Goal: Task Accomplishment & Management: Complete application form

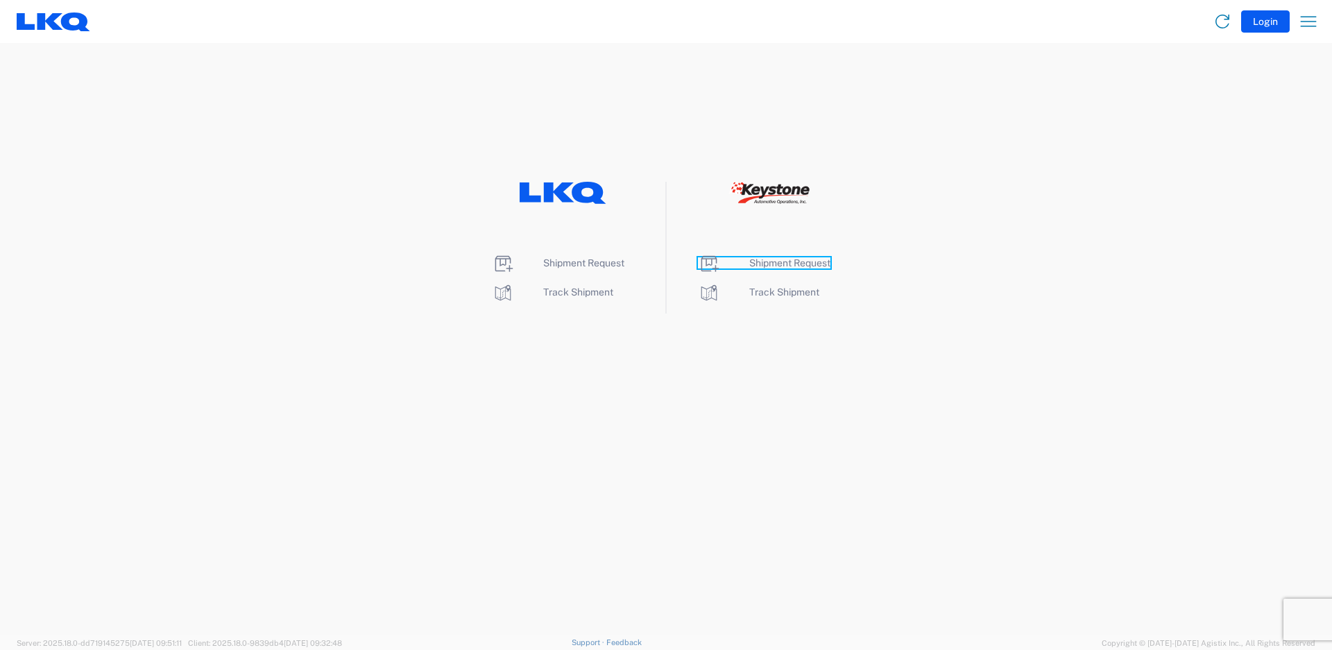
click at [799, 262] on span "Shipment Request" at bounding box center [789, 262] width 81 height 11
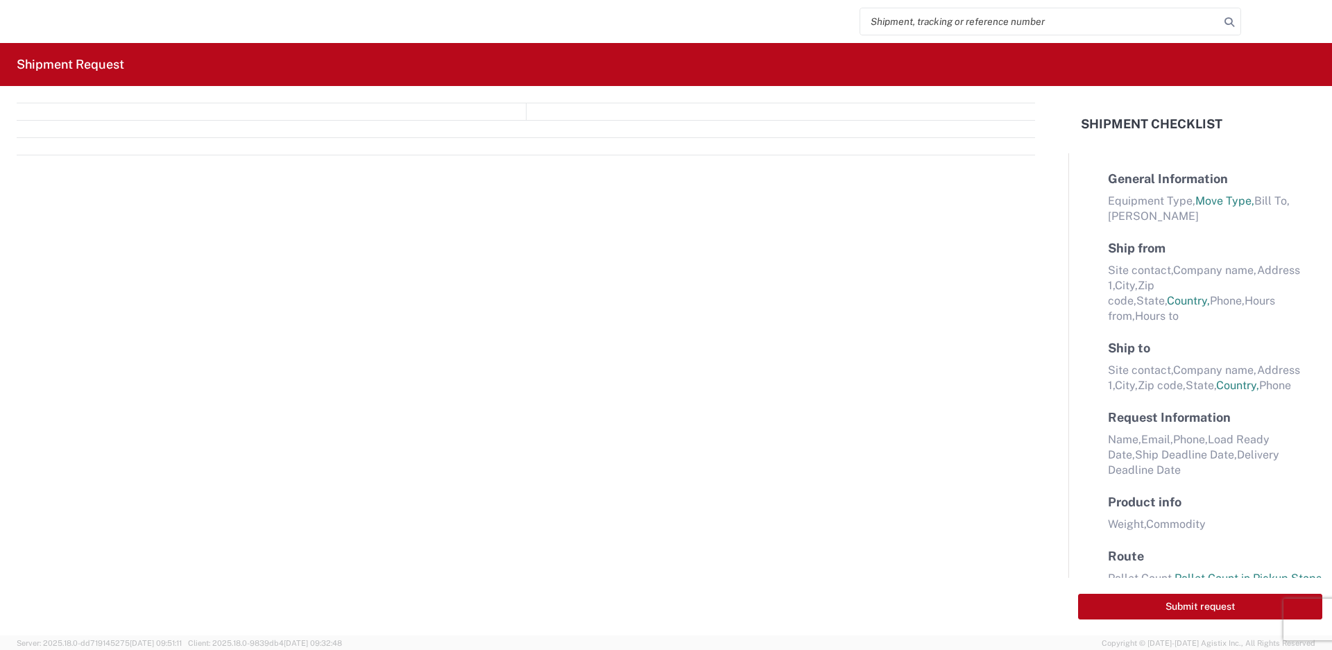
select select "FULL"
select select "LBS"
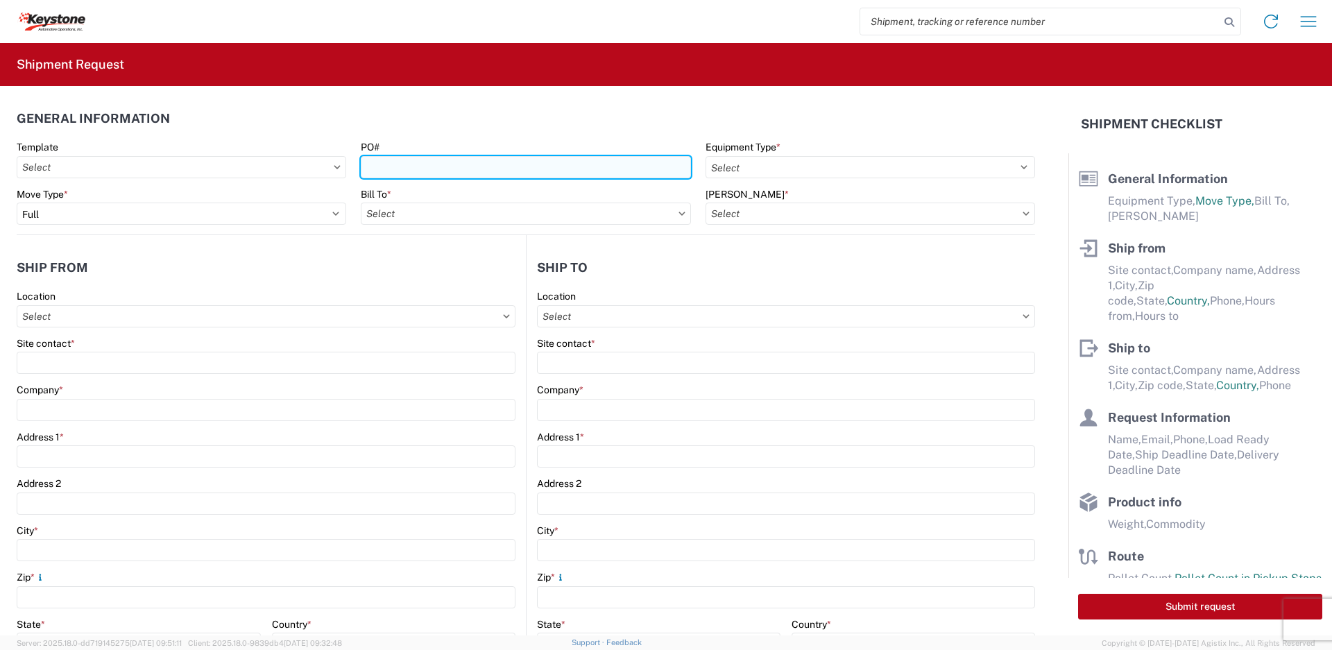
click at [484, 171] on input "PO#" at bounding box center [526, 167] width 330 height 22
type input "5098417, 463154"
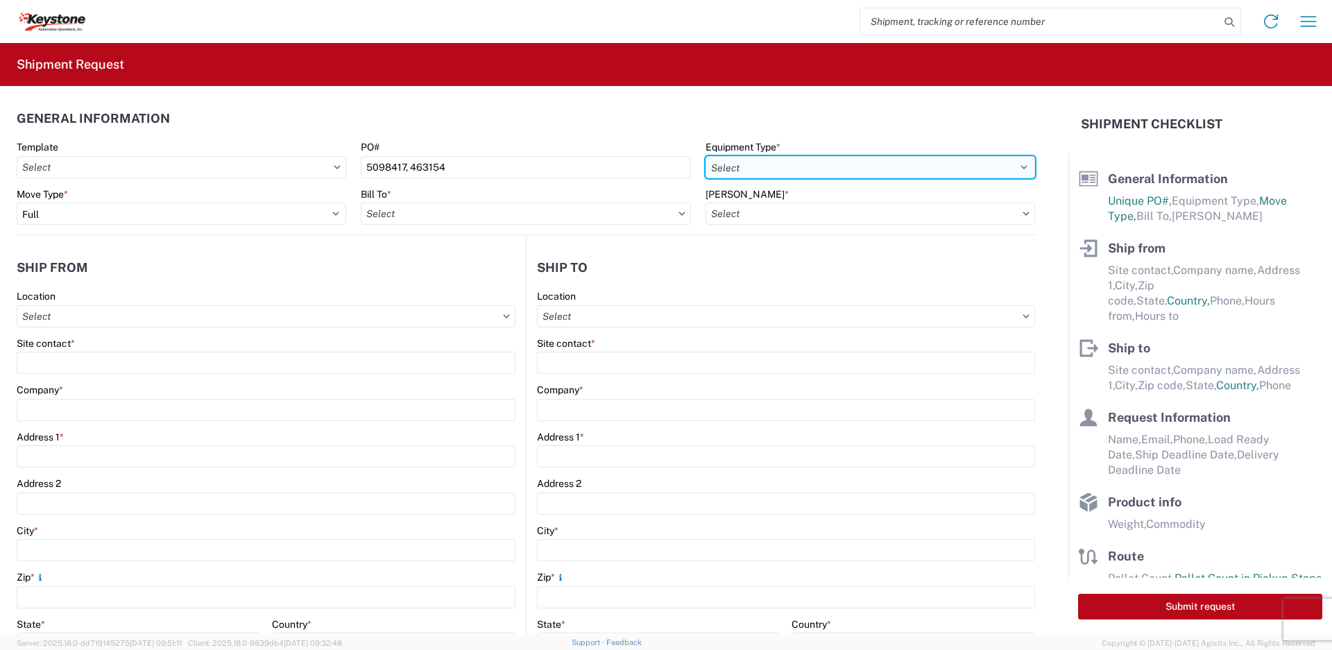
click at [791, 169] on select "Select 53’ Dry Van Flatbed Dropdeck (van) Lowboy (flatbed) Rail" at bounding box center [871, 167] width 330 height 22
select select "STDV"
click at [706, 156] on select "Select 53’ Dry Van Flatbed Dropdeck (van) Lowboy (flatbed) Rail" at bounding box center [871, 167] width 330 height 22
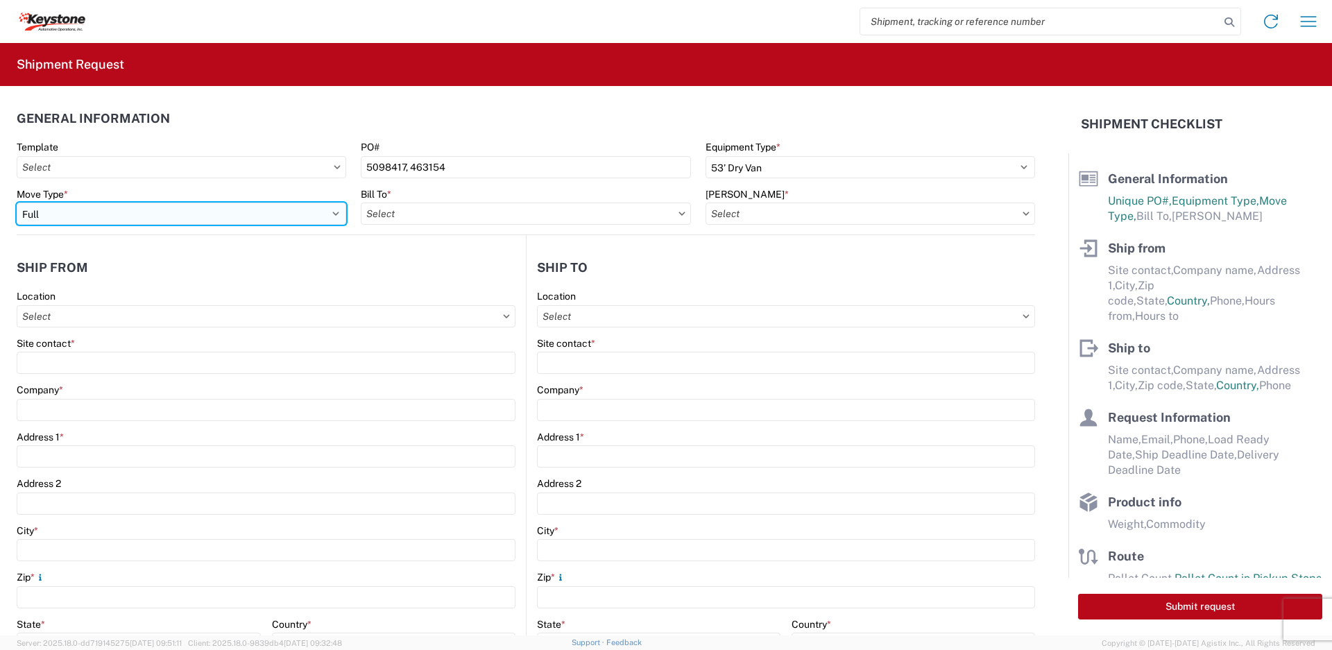
click at [92, 220] on select "Select Full Partial TL" at bounding box center [182, 214] width 330 height 22
select select "PARTIAL_TL"
click at [17, 203] on select "Select Full Partial TL" at bounding box center [182, 214] width 330 height 22
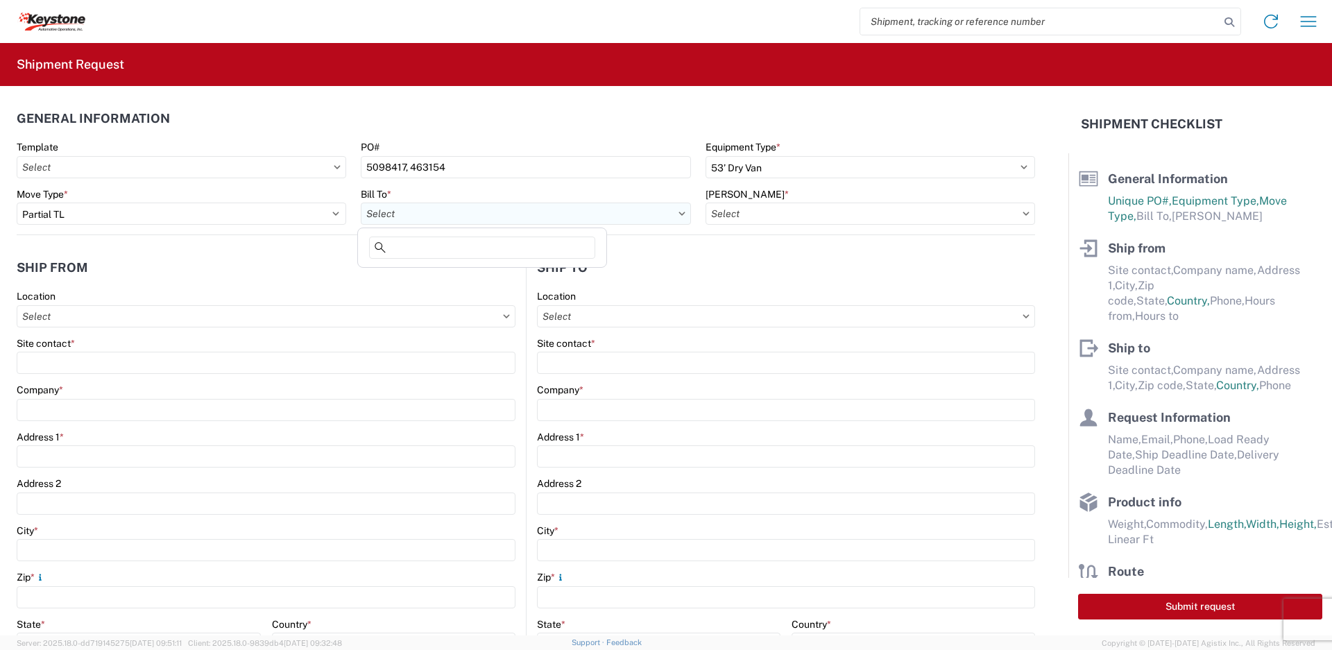
click at [420, 215] on input "Bill To *" at bounding box center [526, 214] width 330 height 22
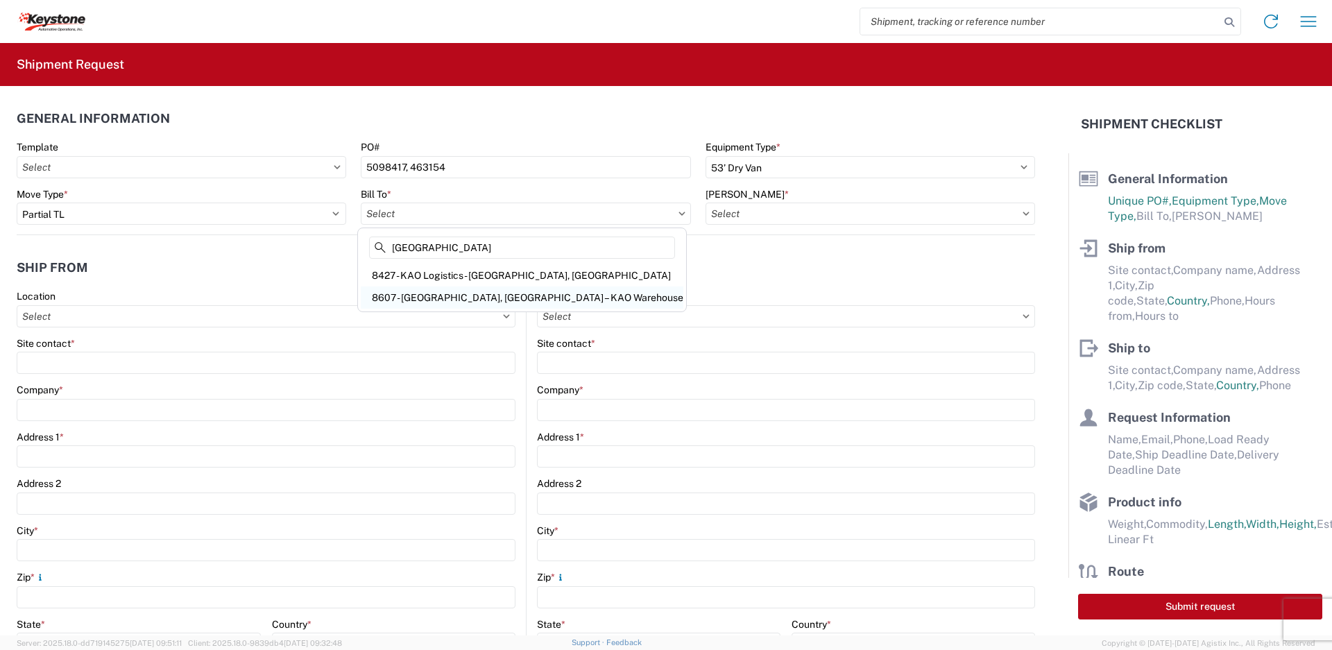
type input "[GEOGRAPHIC_DATA]"
click at [454, 298] on div "8607 - [GEOGRAPHIC_DATA], [GEOGRAPHIC_DATA] – KAO Warehouse" at bounding box center [522, 298] width 323 height 22
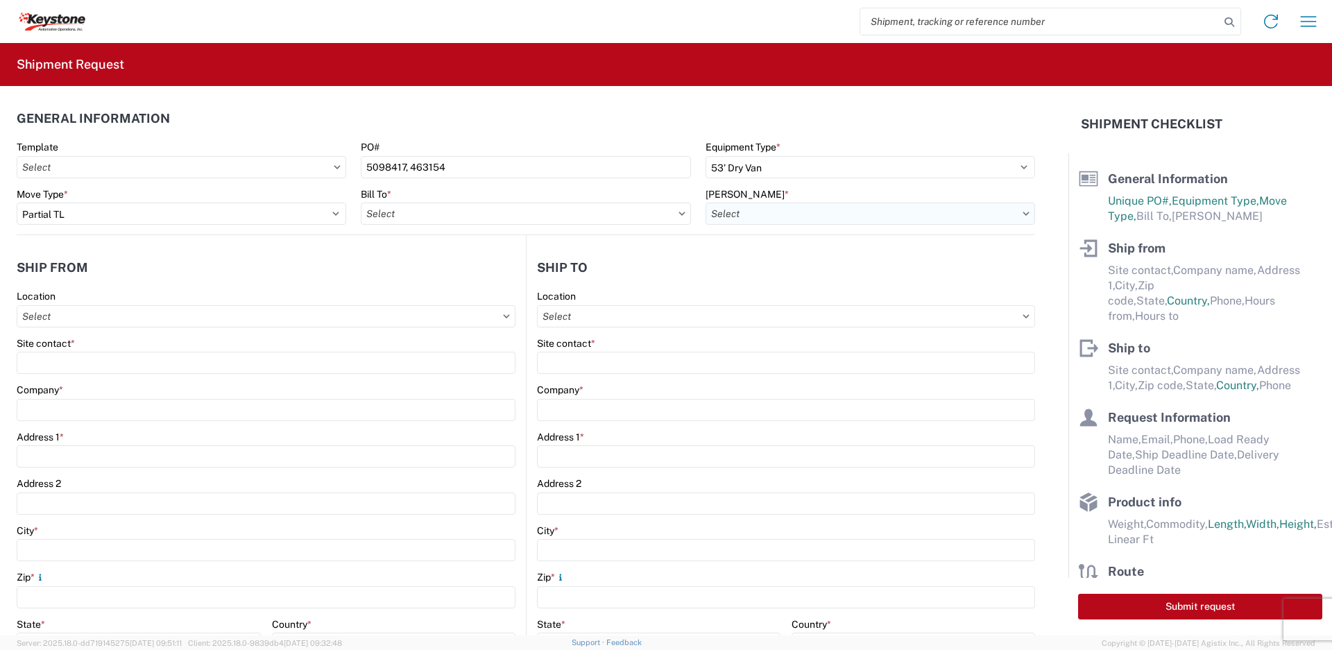
type input "8607 - [GEOGRAPHIC_DATA], [GEOGRAPHIC_DATA] – KAO Warehouse"
click at [794, 220] on input "[PERSON_NAME] *" at bounding box center [871, 214] width 330 height 22
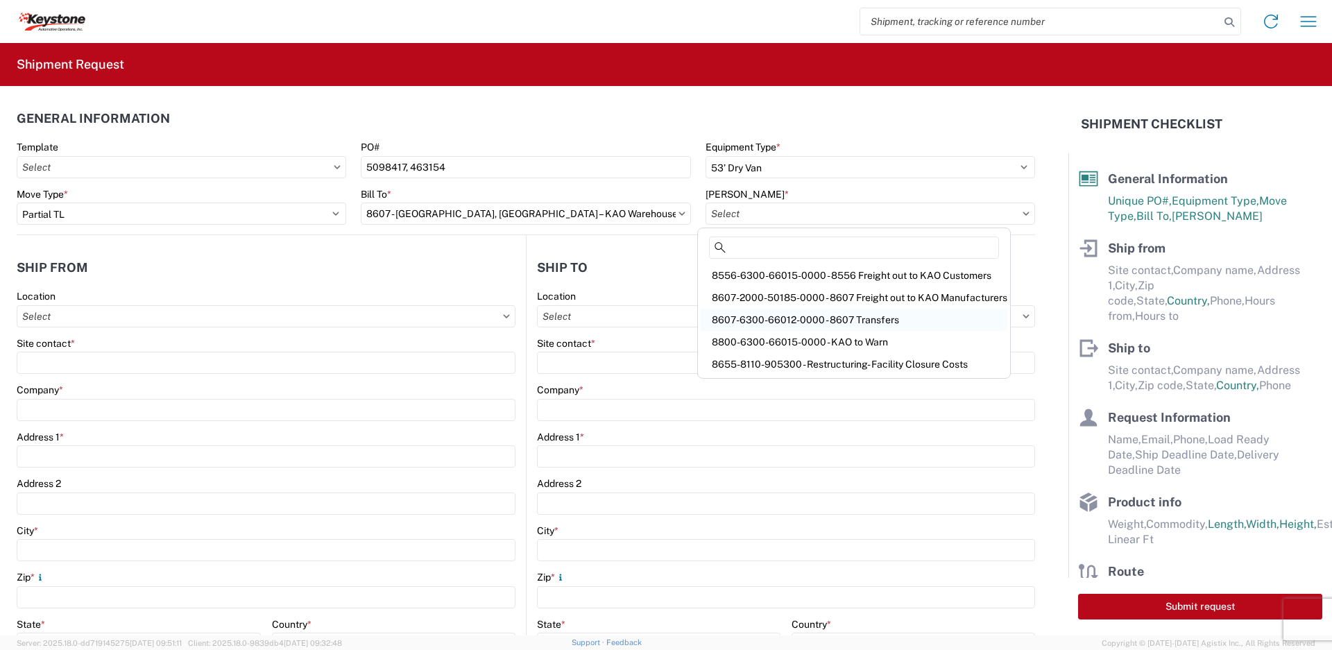
click at [847, 322] on div "8607-6300-66012-0000 - 8607 Transfers" at bounding box center [854, 320] width 307 height 22
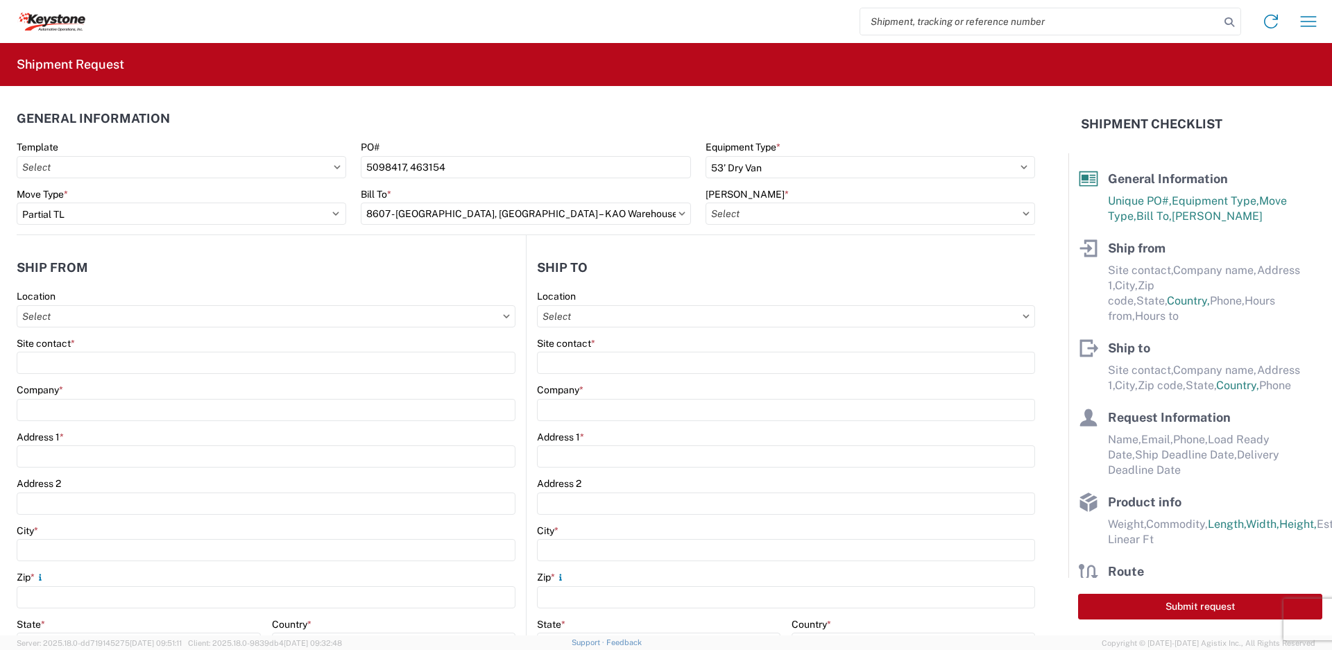
type input "8607-6300-66012-0000 - 8607 Transfers, 8607-6300-66012-0000 - 8607 Transfers"
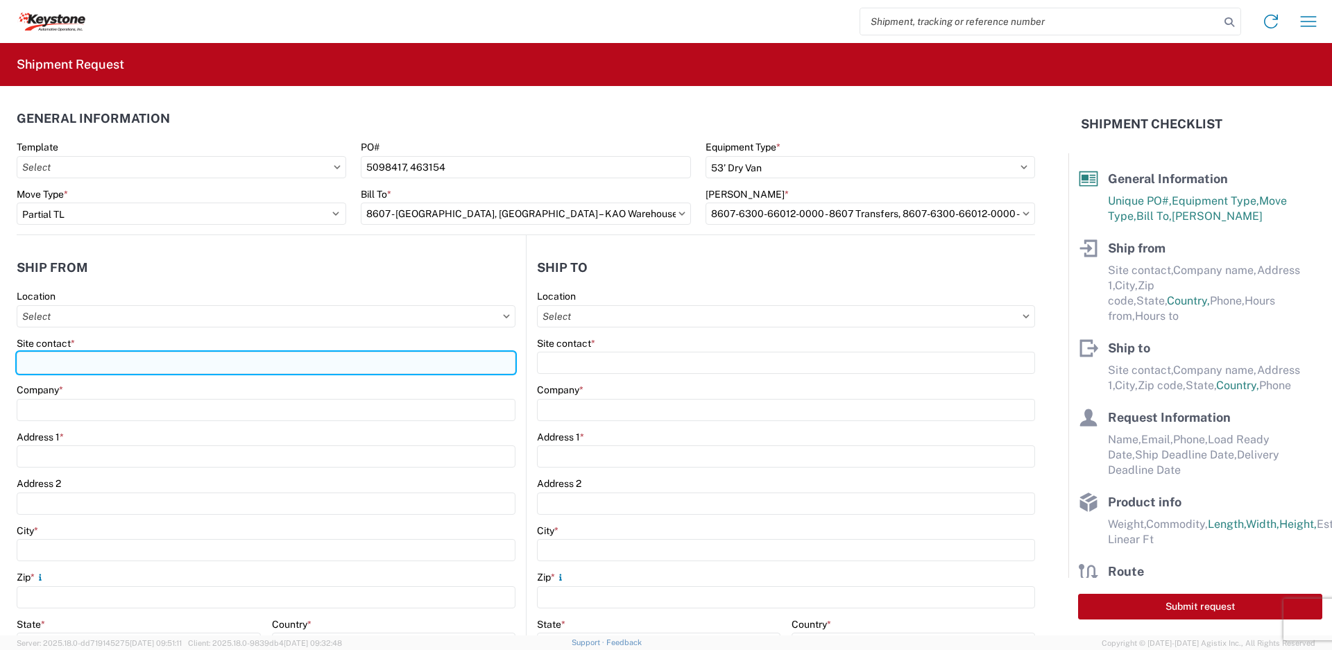
click at [182, 362] on input "Site contact *" at bounding box center [266, 363] width 499 height 22
type input "[PERSON_NAME]"
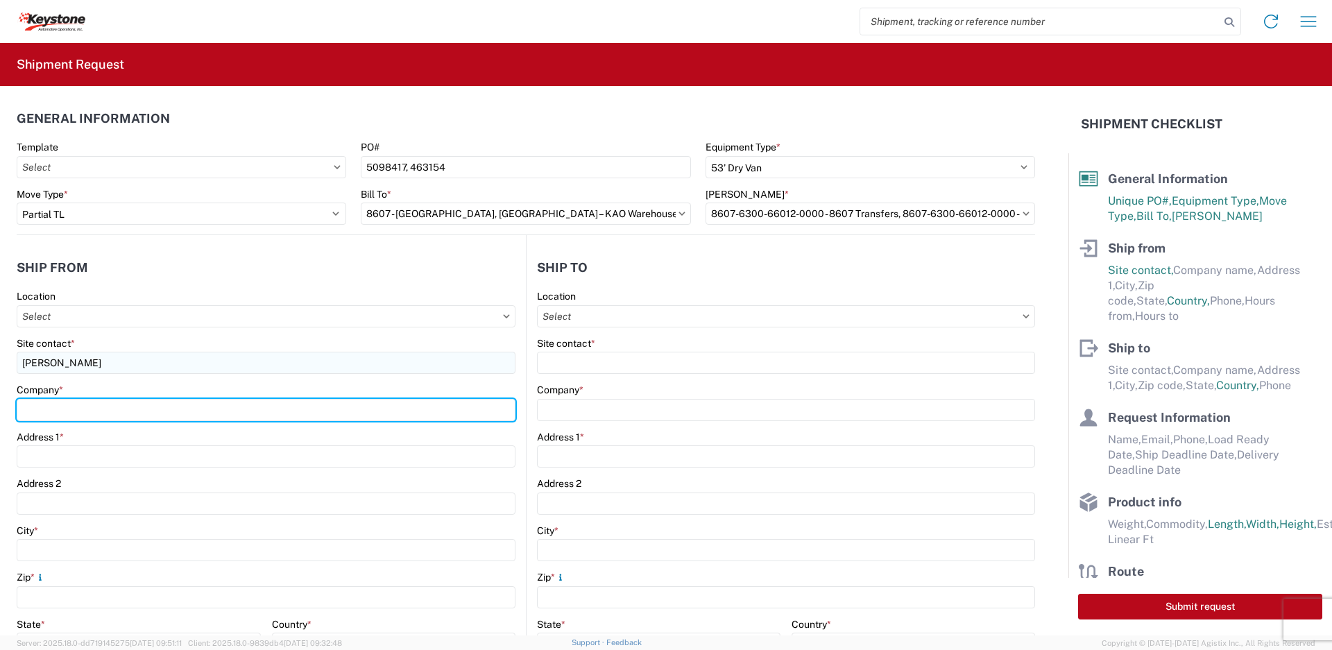
type input "K"
type input "RDS Manufacturing, Inc."
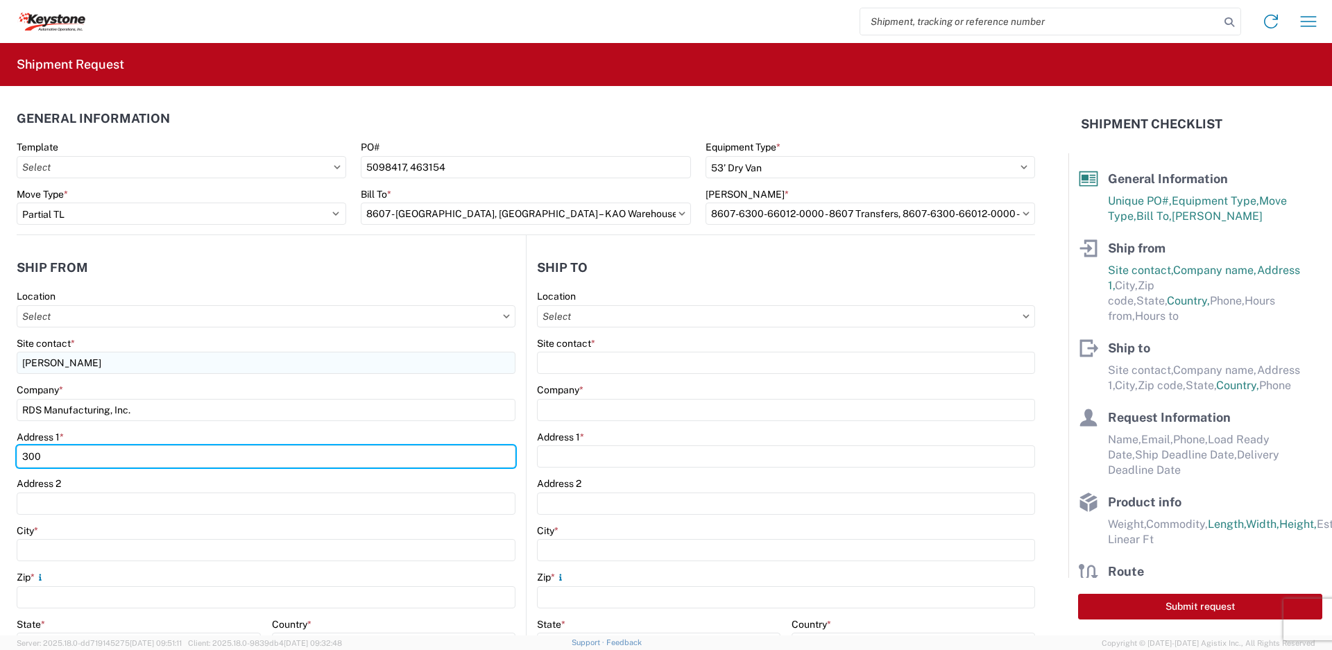
type input "[STREET_ADDRESS]"
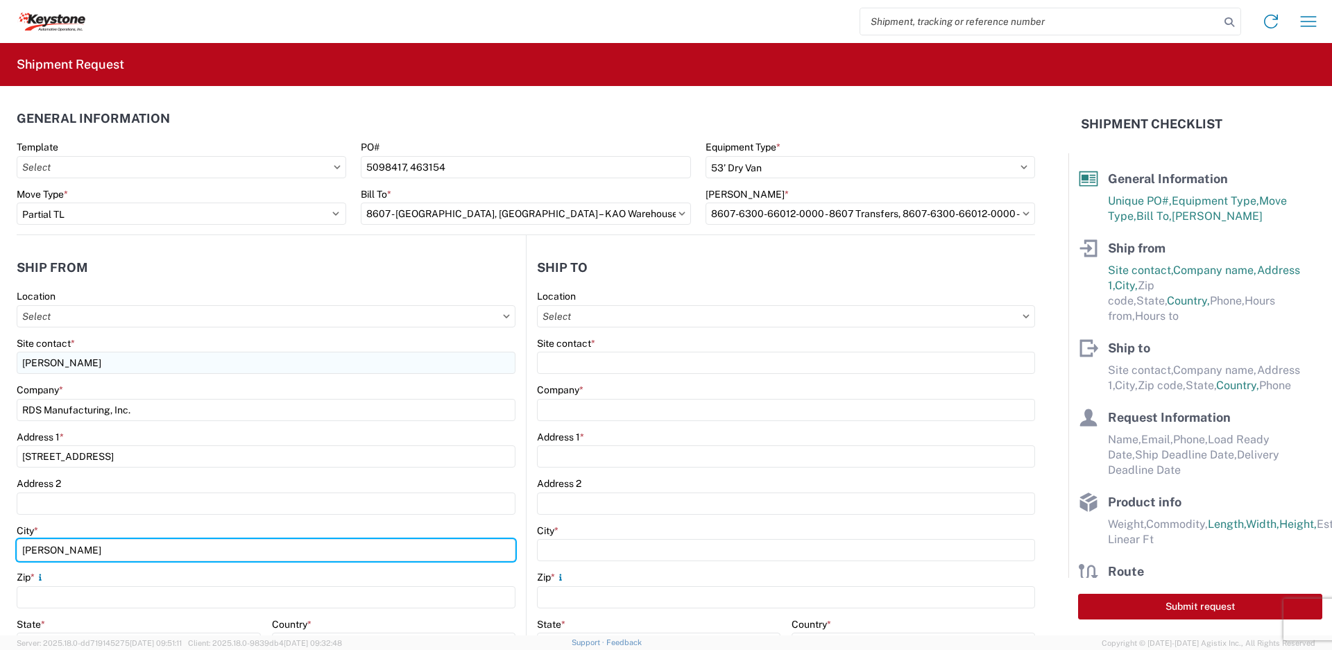
type input "[PERSON_NAME]"
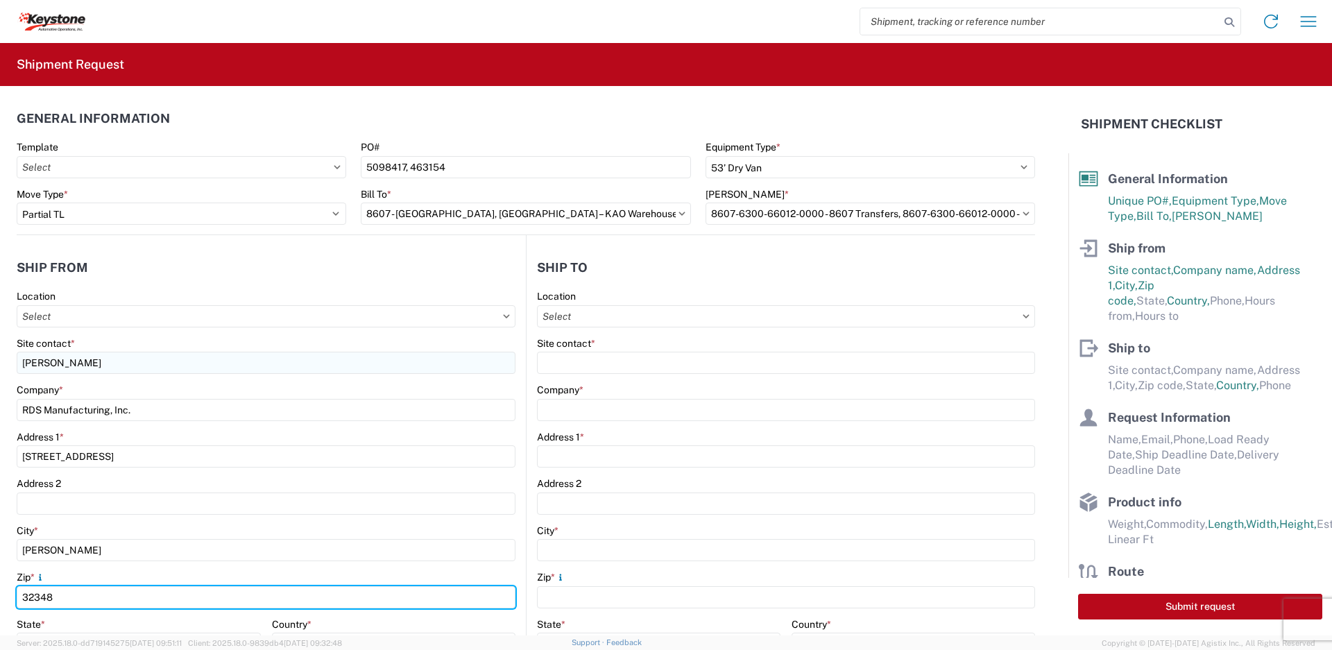
type input "32348"
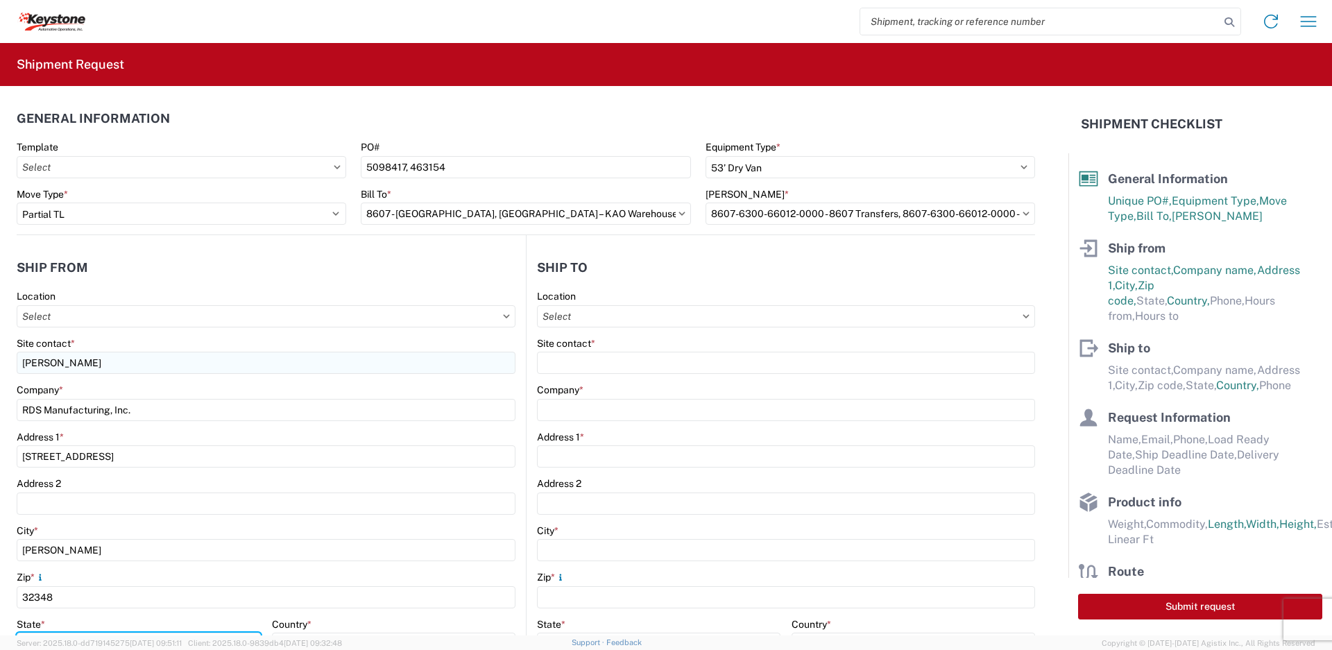
scroll to position [19, 0]
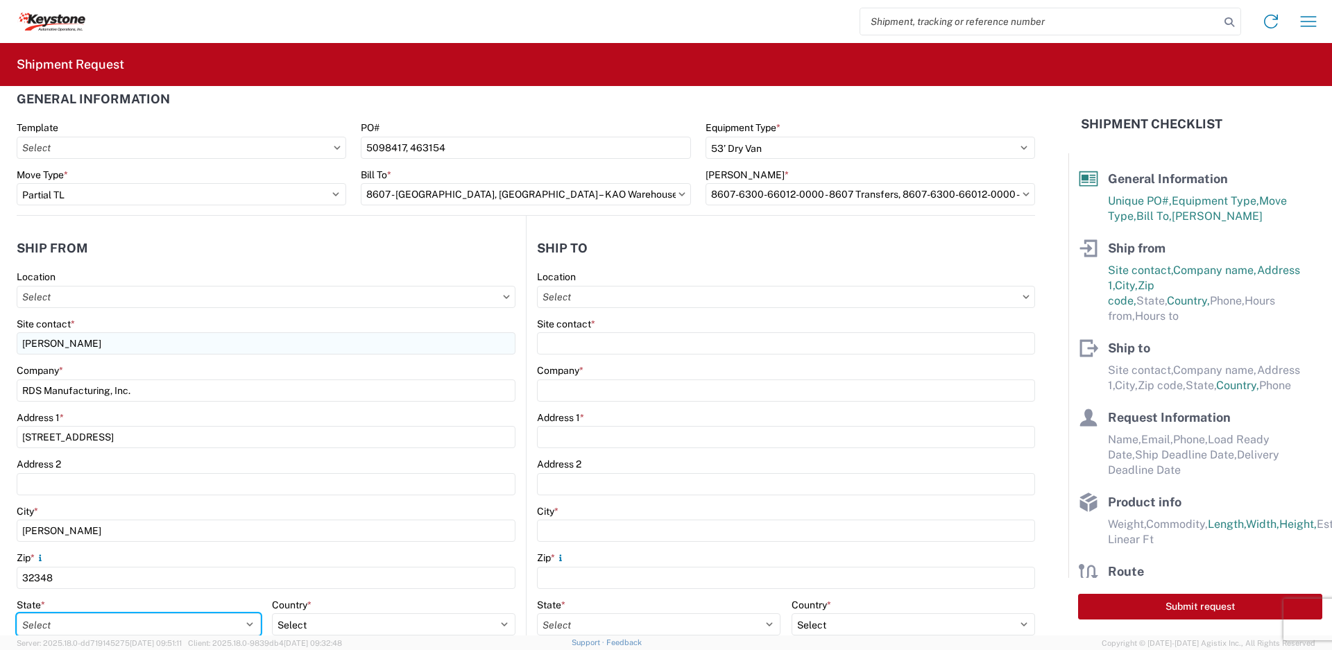
select select "FL"
select select "US"
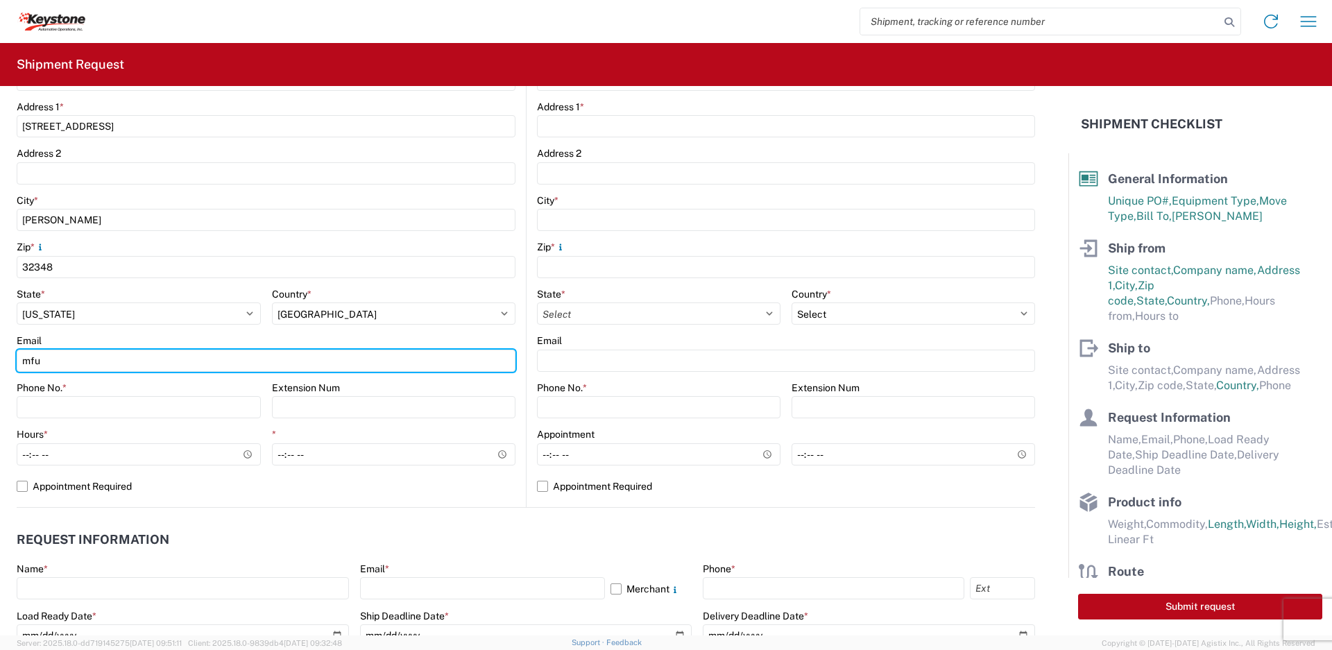
type input "[EMAIL_ADDRESS][DOMAIN_NAME]"
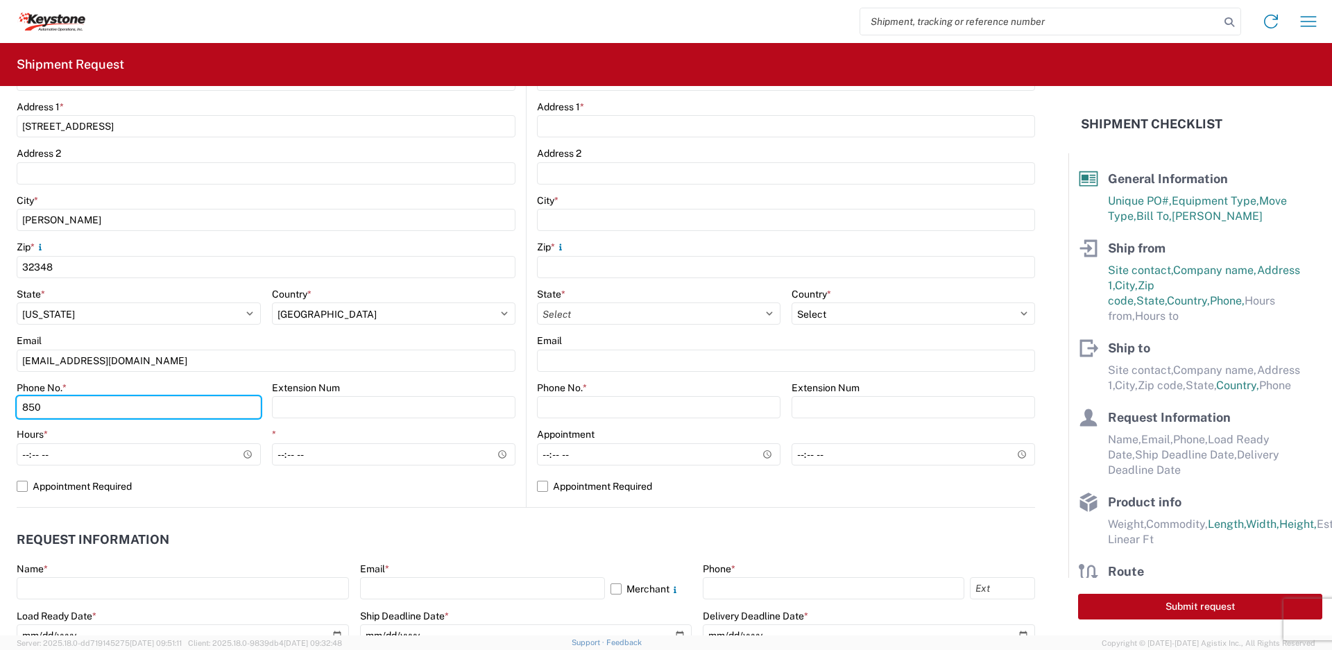
type input "[PHONE_NUMBER]"
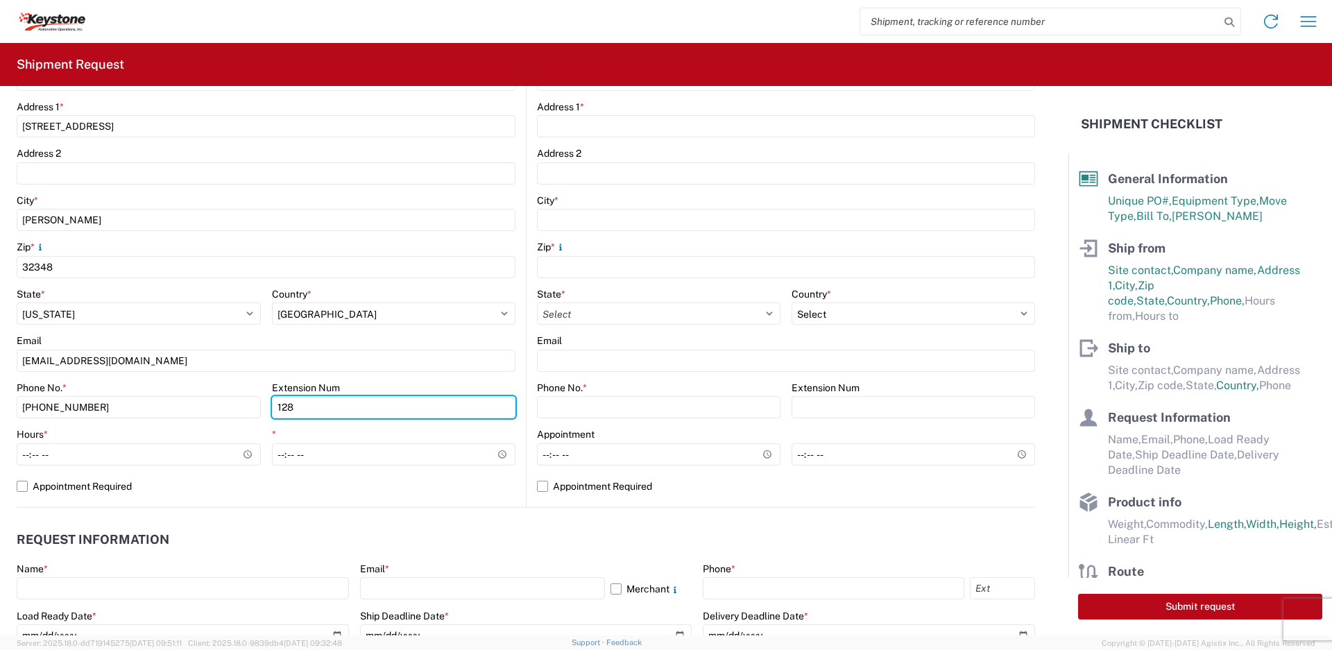
type input "128"
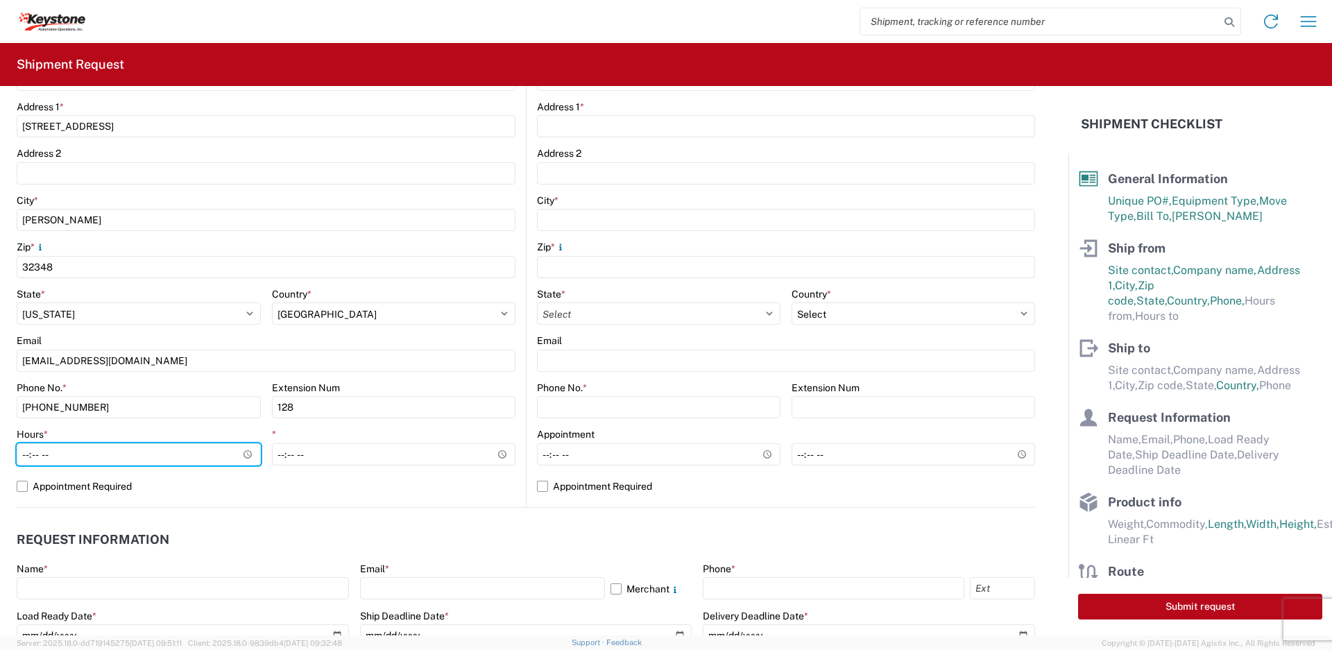
type input "08:00"
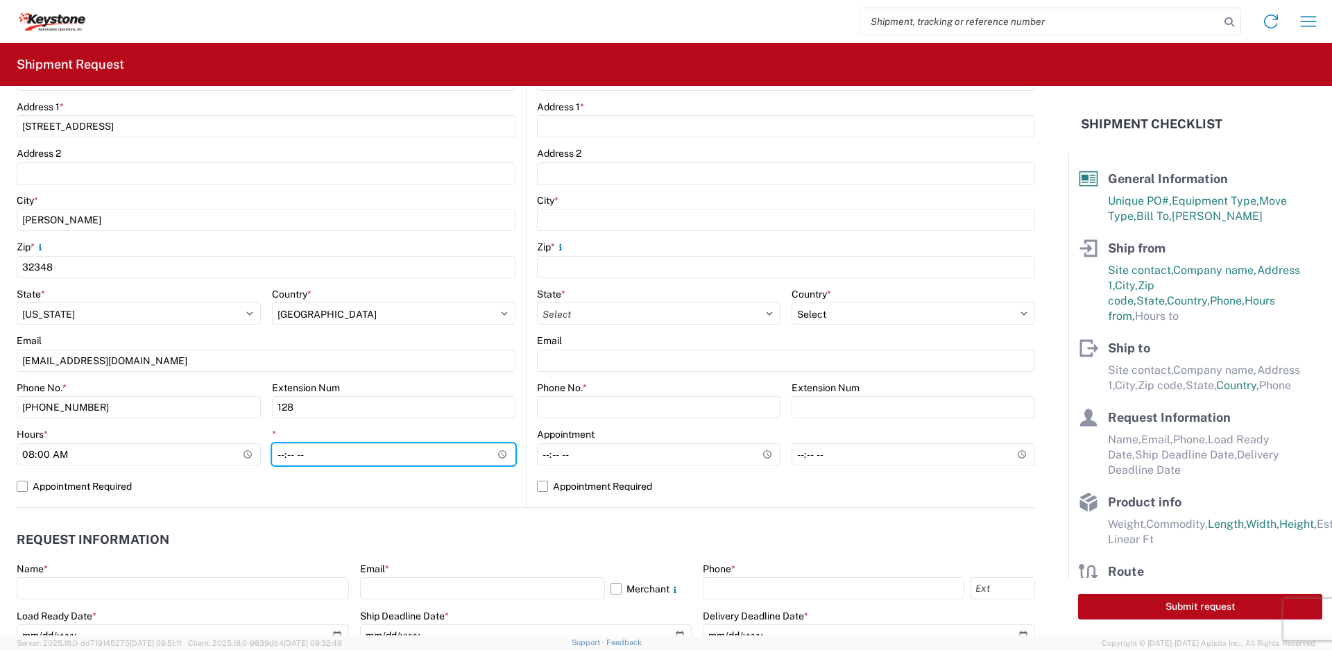
type input "16:00"
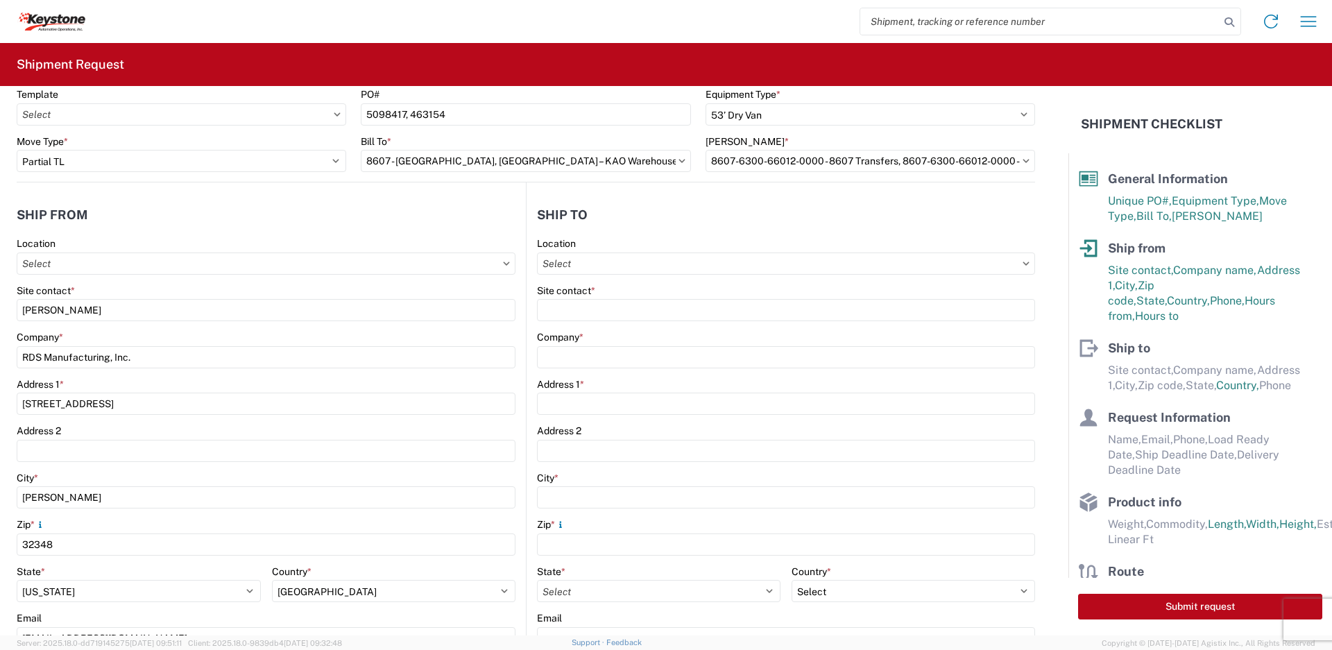
scroll to position [0, 0]
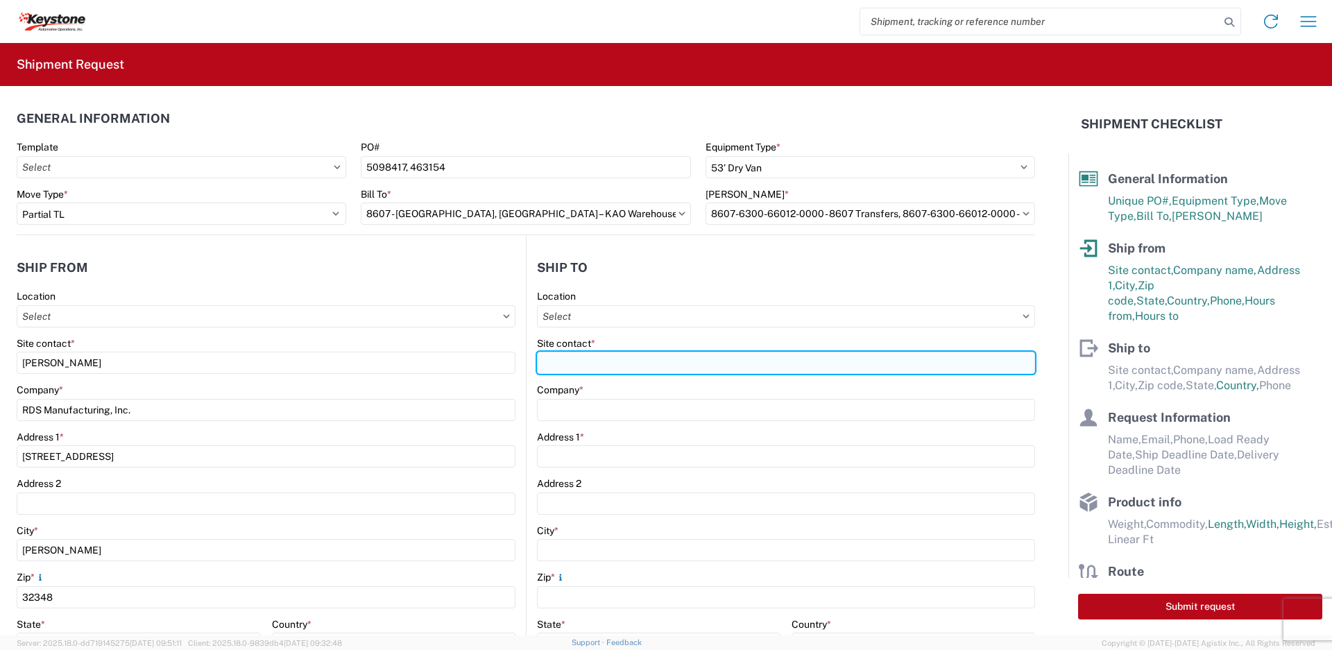
click at [645, 359] on input "Site contact *" at bounding box center [786, 363] width 498 height 22
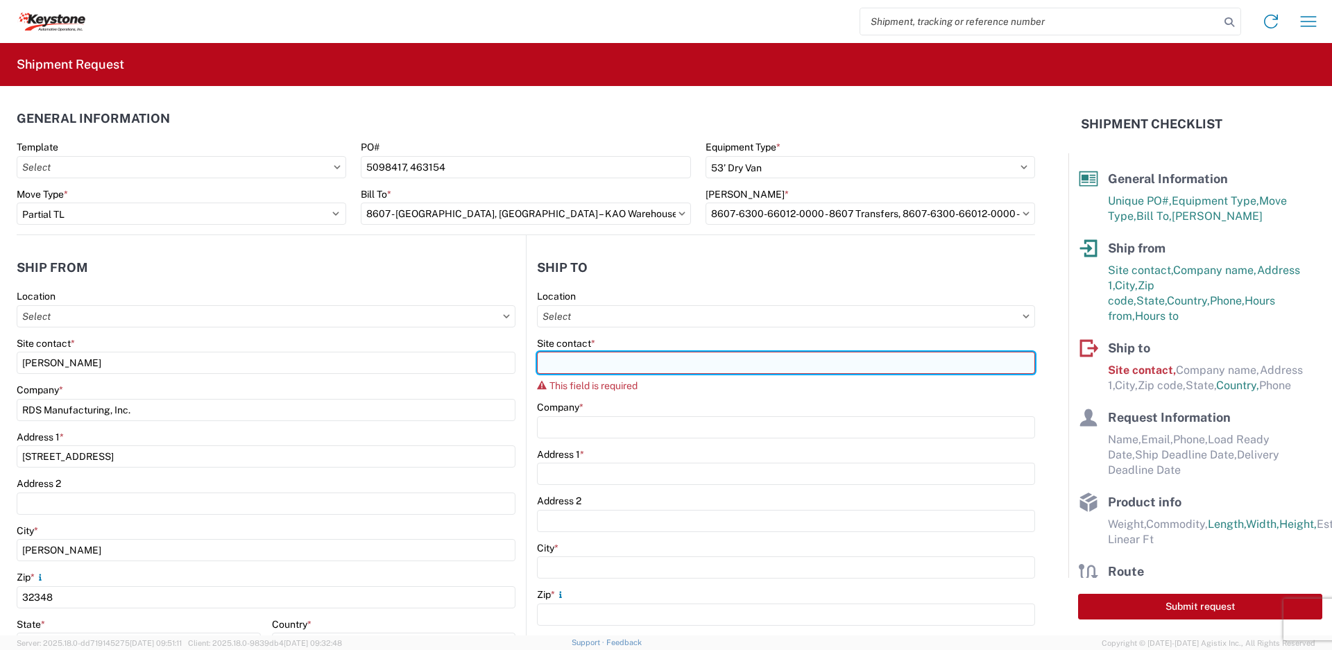
paste input "[PERSON_NAME]"
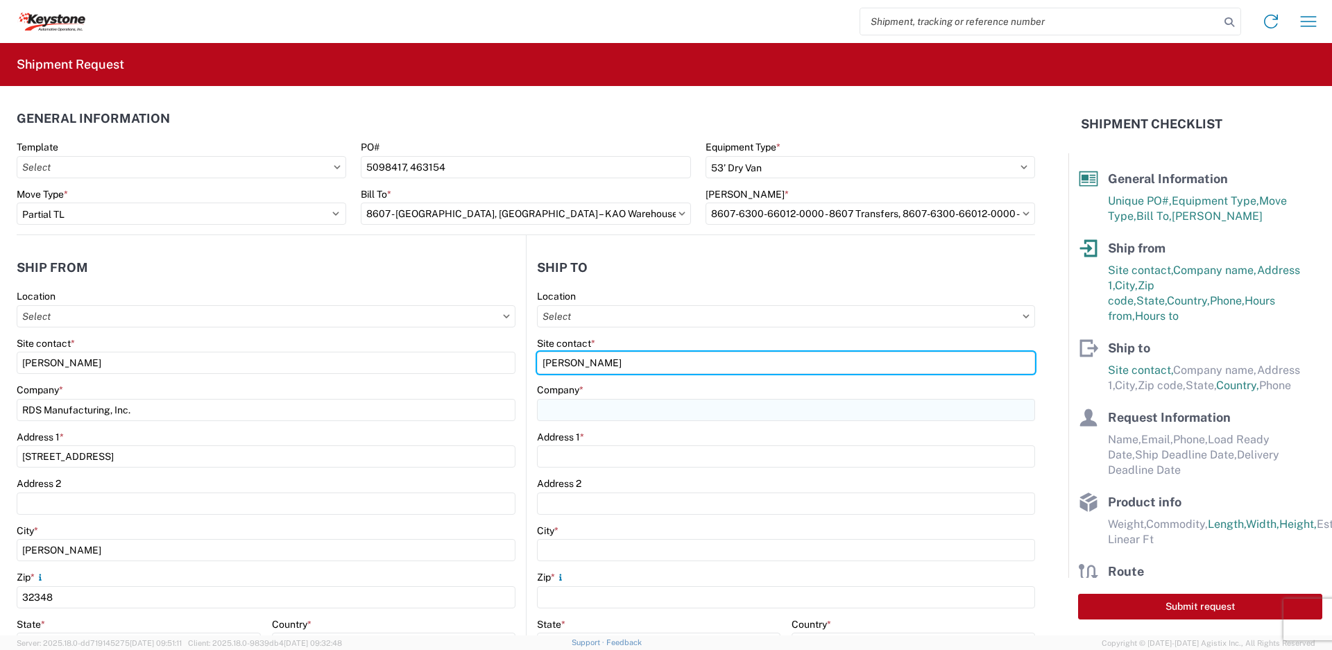
type input "[PERSON_NAME]"
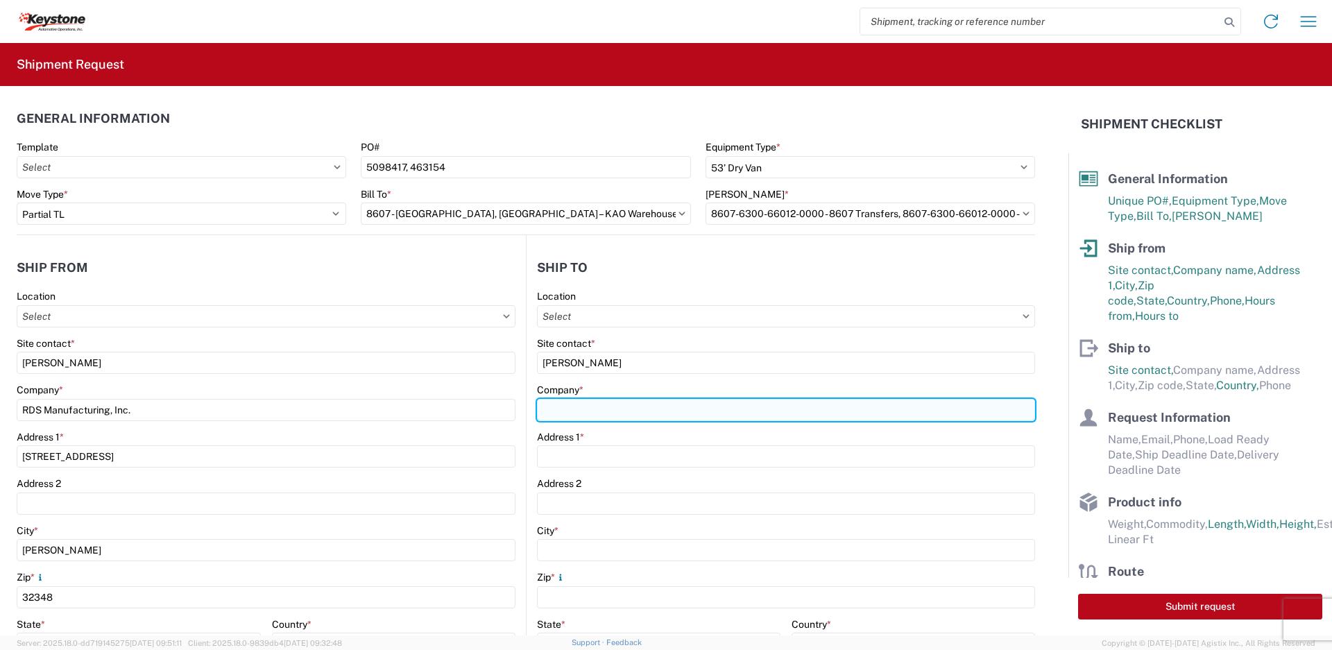
click at [631, 409] on input "Company *" at bounding box center [786, 410] width 498 height 22
type input "KAO Brownstown"
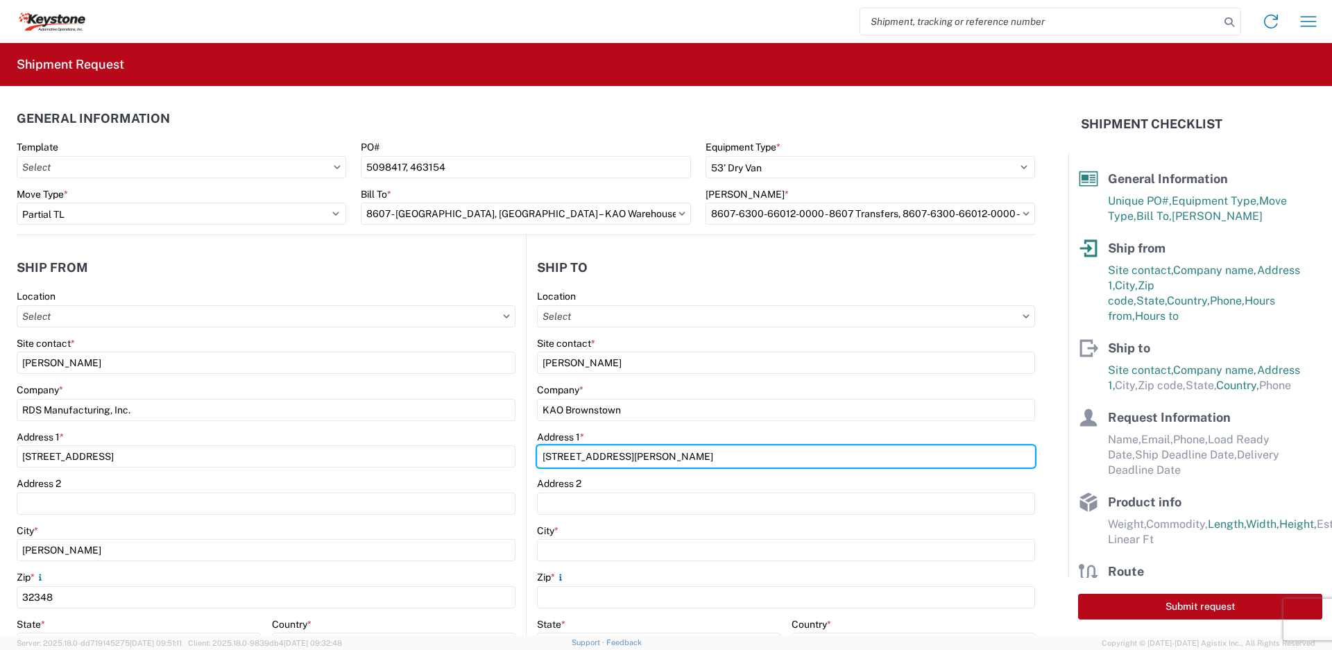
type input "[STREET_ADDRESS][PERSON_NAME]"
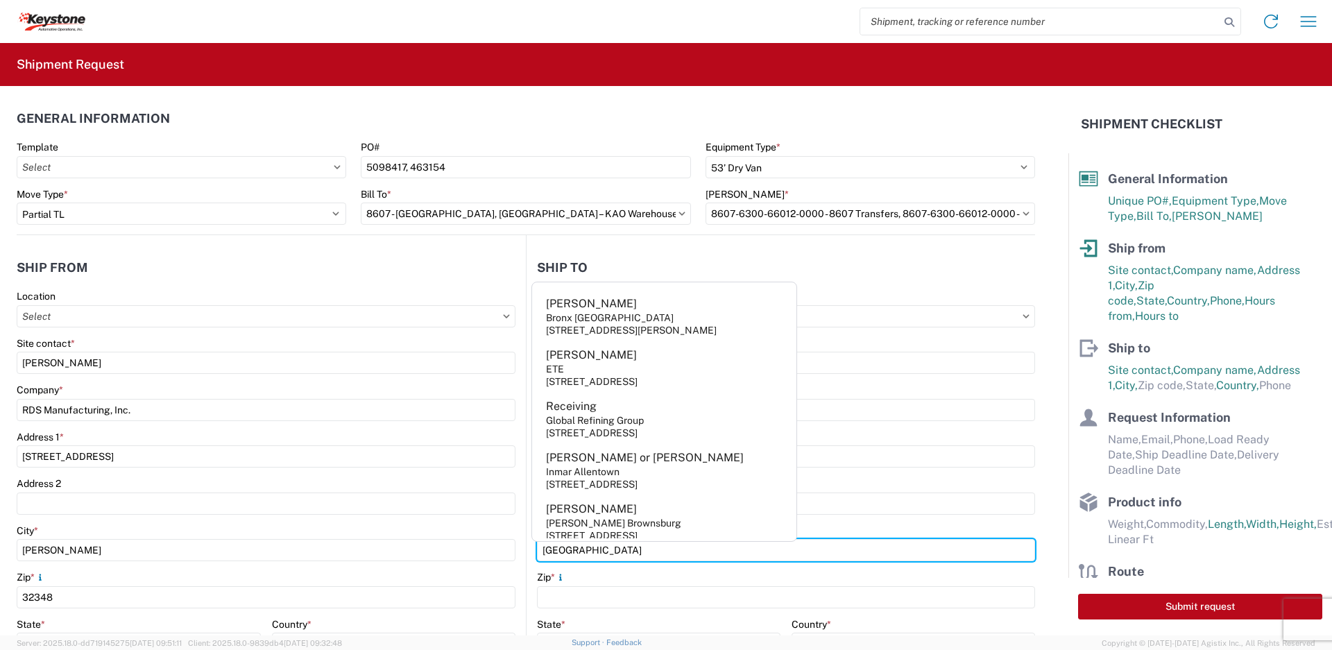
type input "[GEOGRAPHIC_DATA]"
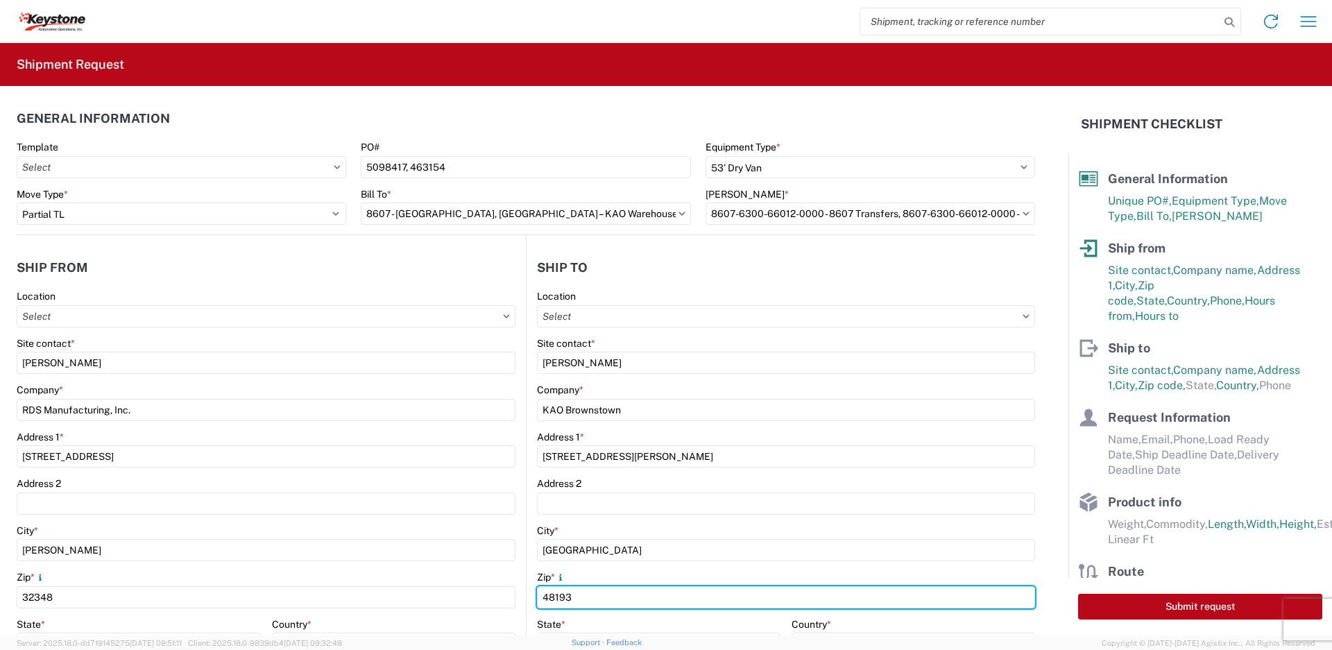
type input "48193"
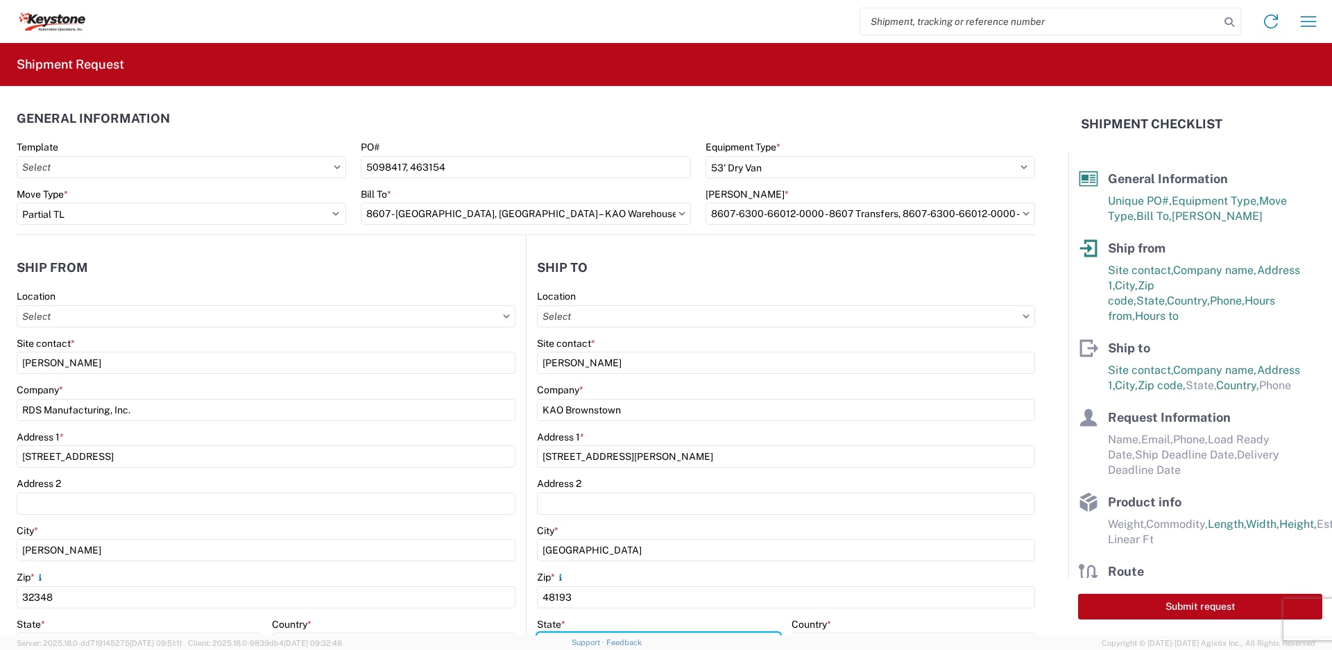
scroll to position [19, 0]
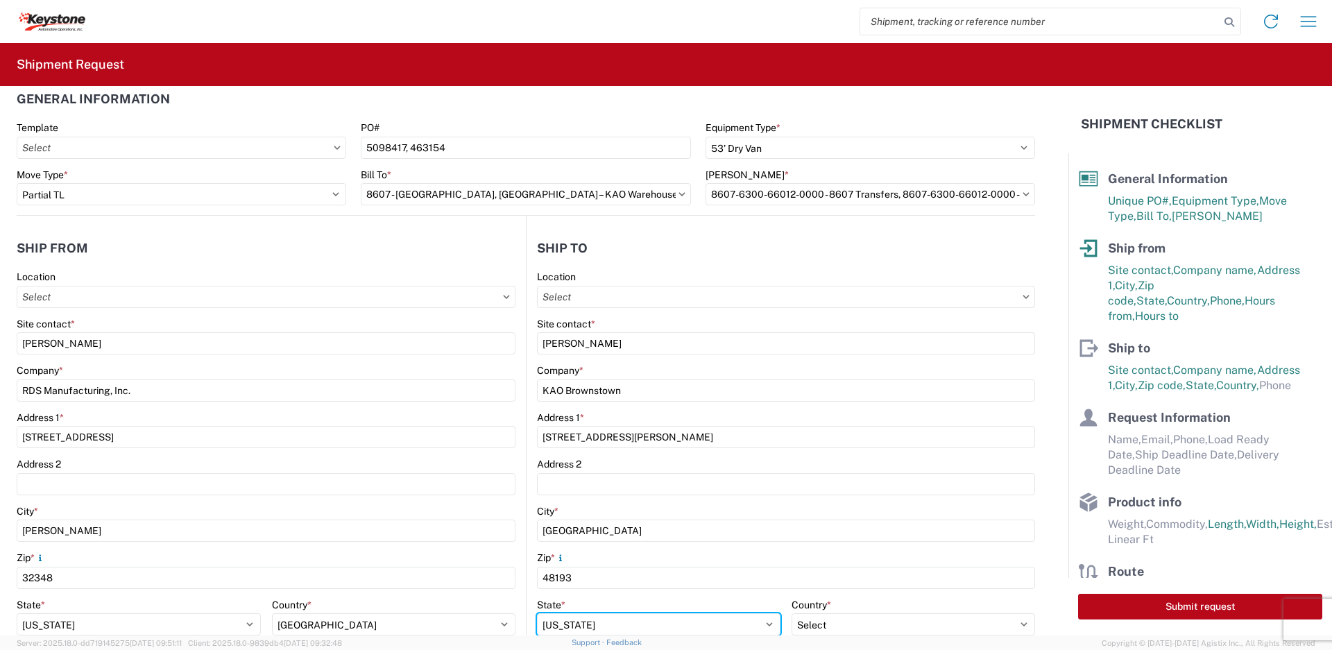
select select "MI"
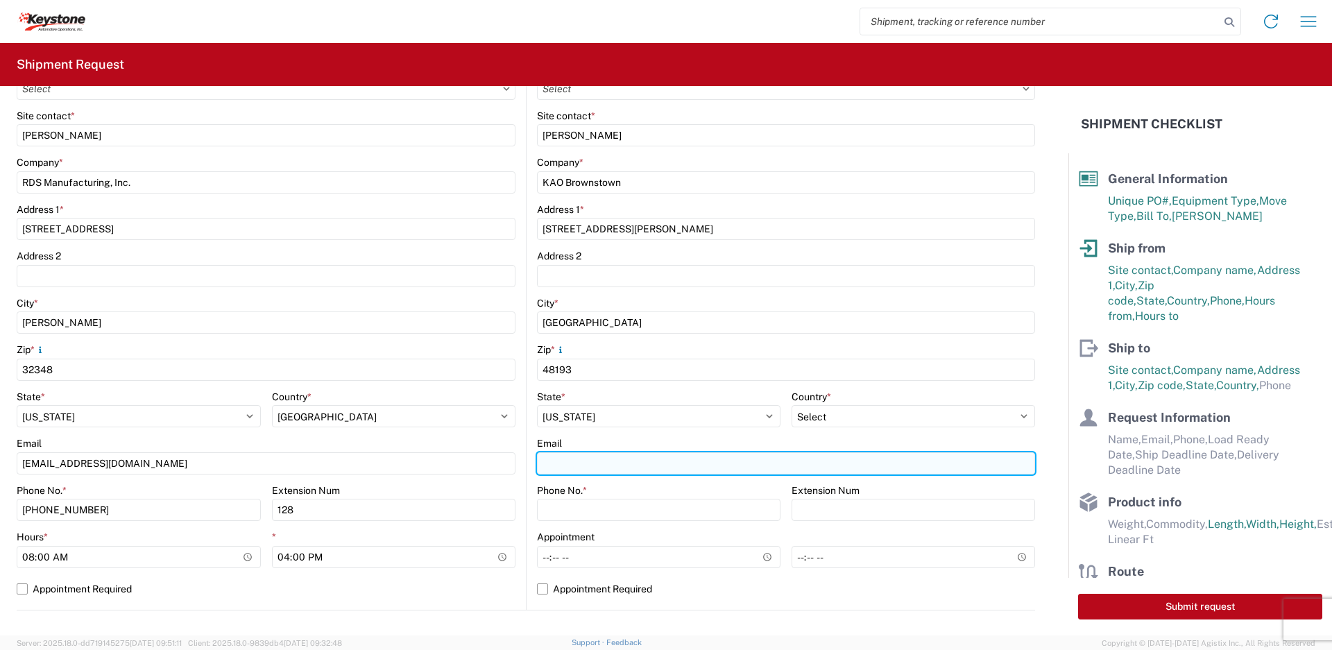
click at [615, 461] on input "Email" at bounding box center [786, 463] width 498 height 22
paste input "[EMAIL_ADDRESS][DOMAIN_NAME]"
type input "[EMAIL_ADDRESS][DOMAIN_NAME]"
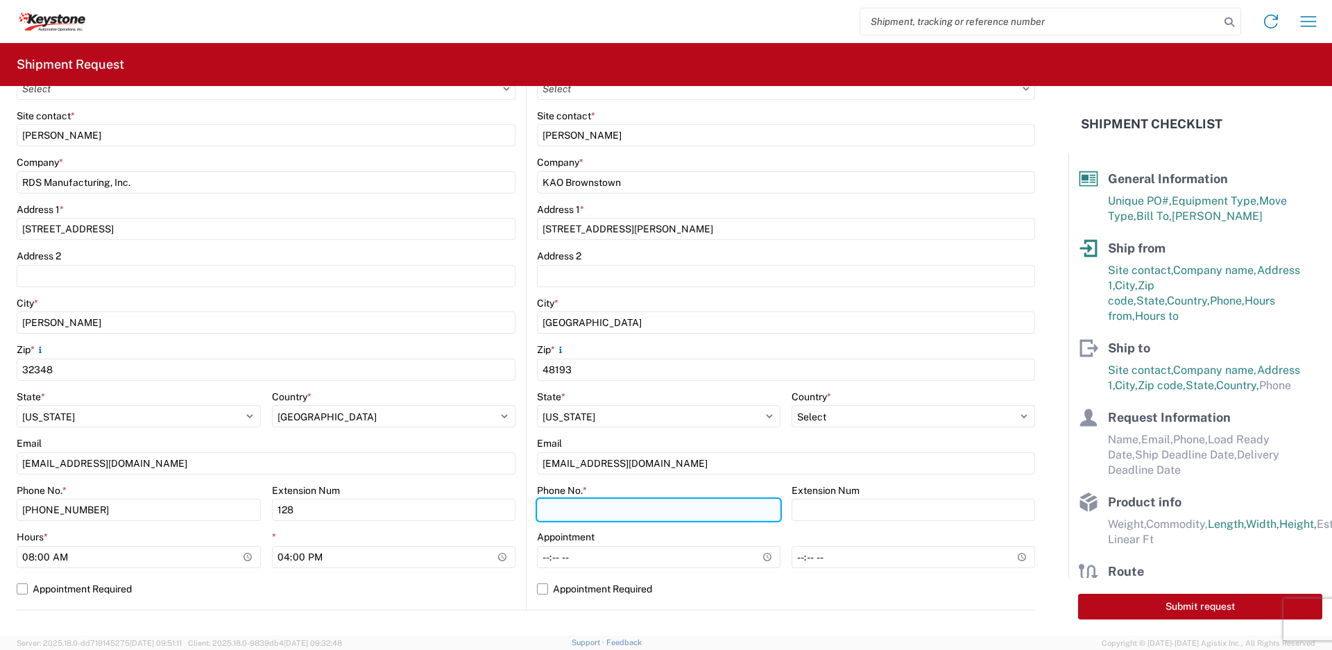
paste input "[PHONE_NUMBER]"
type input "[PHONE_NUMBER]"
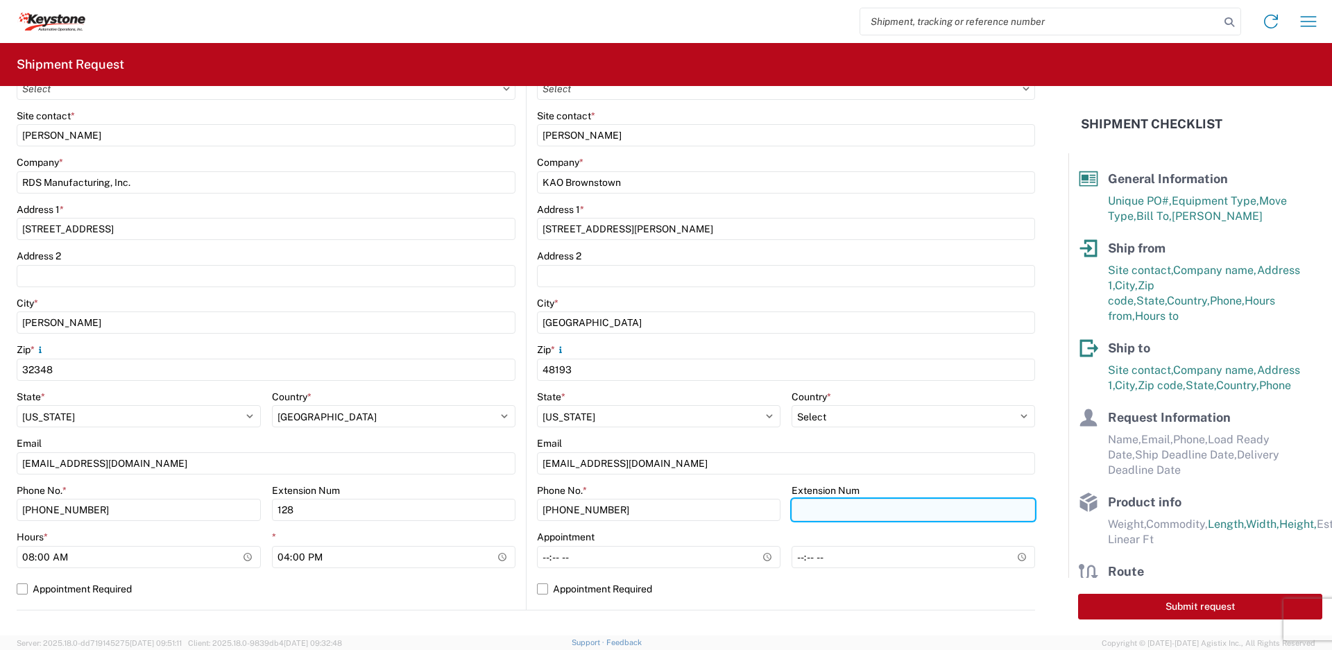
click at [809, 515] on input "Extension Num" at bounding box center [914, 510] width 244 height 22
type input "3960"
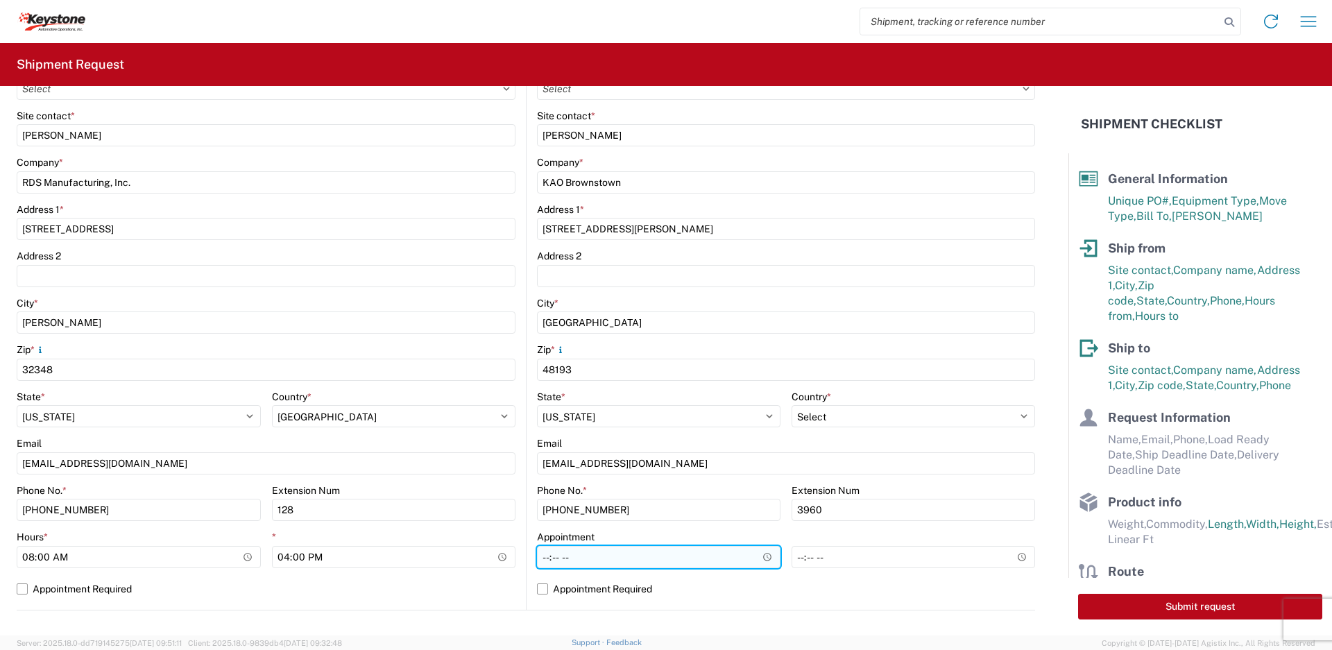
click at [573, 555] on input "Hours *" at bounding box center [659, 557] width 244 height 22
type input "05:30"
click at [553, 589] on label "Appointment Required" at bounding box center [786, 589] width 498 height 22
click at [0, 0] on input "Appointment Required" at bounding box center [0, 0] width 0 height 0
select select "US"
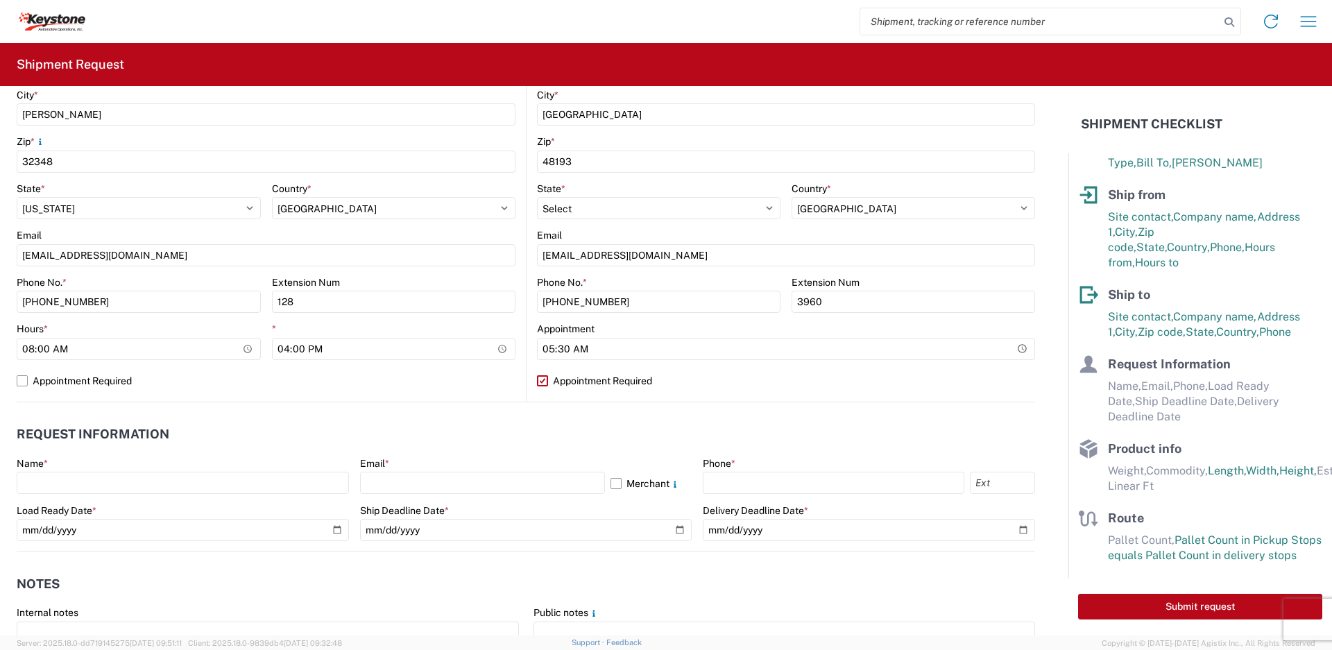
scroll to position [644, 0]
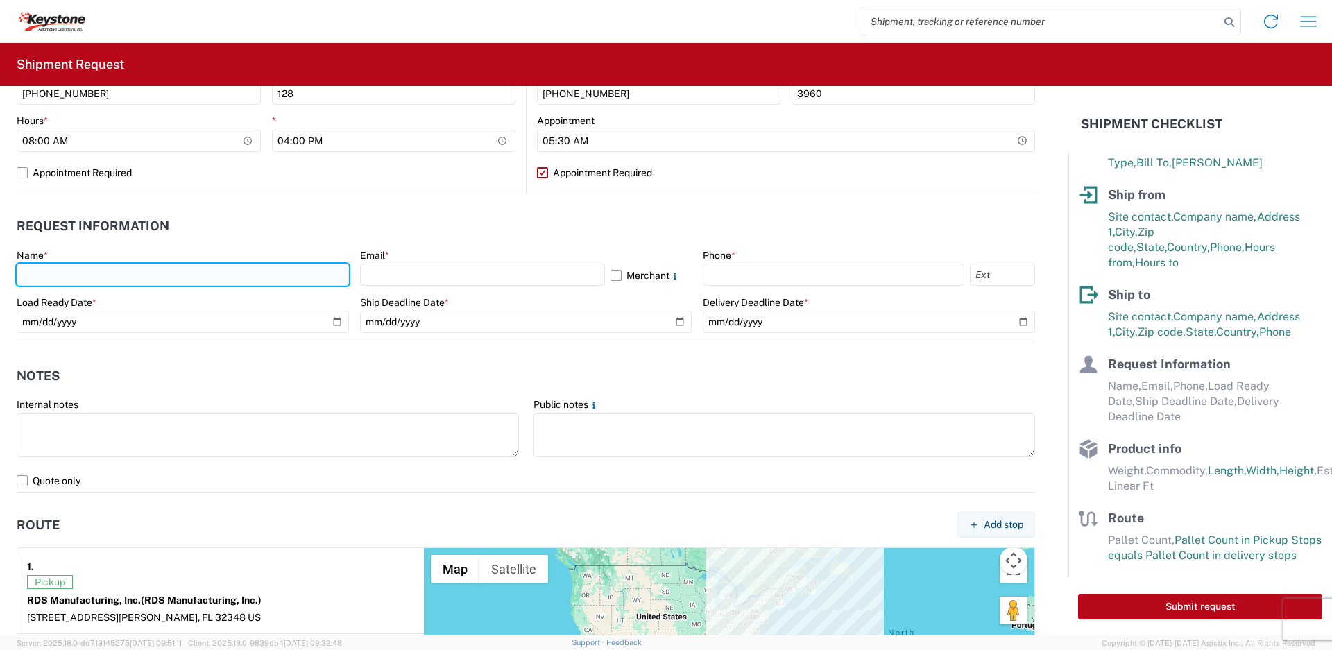
click at [190, 273] on input "text" at bounding box center [183, 275] width 332 height 22
type input "[PERSON_NAME]"
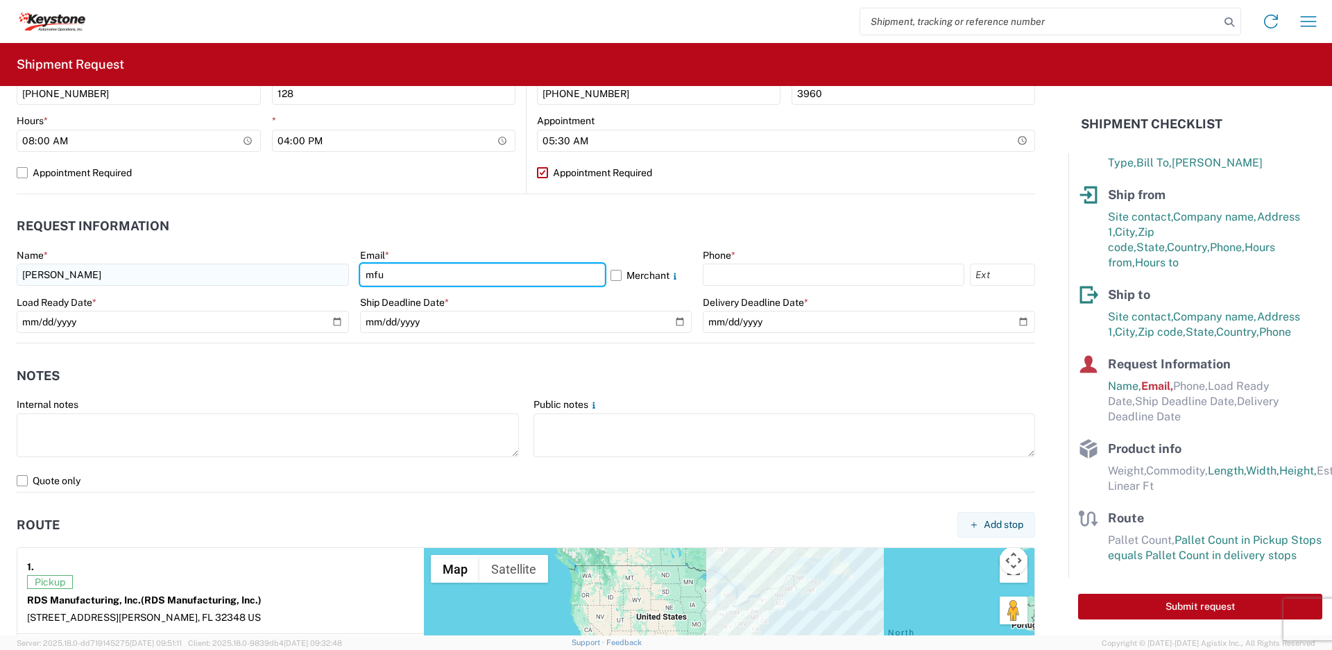
type input "[EMAIL_ADDRESS][DOMAIN_NAME]"
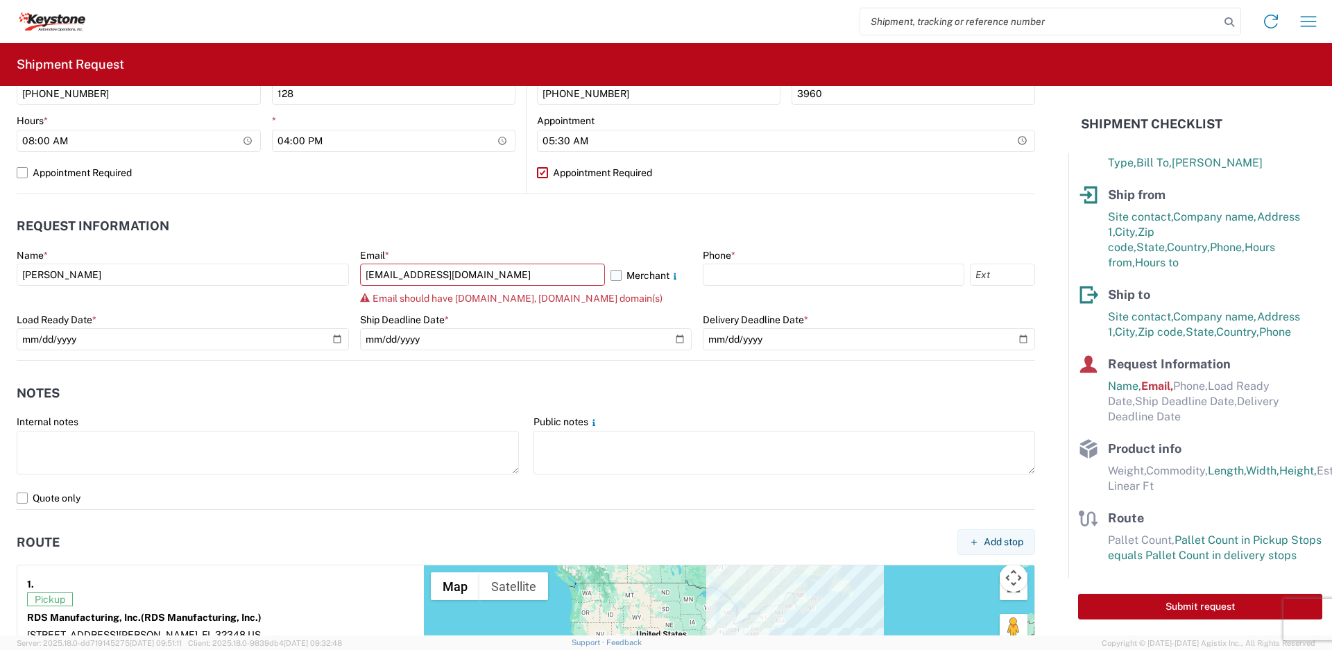
click at [611, 276] on label "Merchant" at bounding box center [652, 275] width 82 height 22
click at [0, 0] on input "Merchant" at bounding box center [0, 0] width 0 height 0
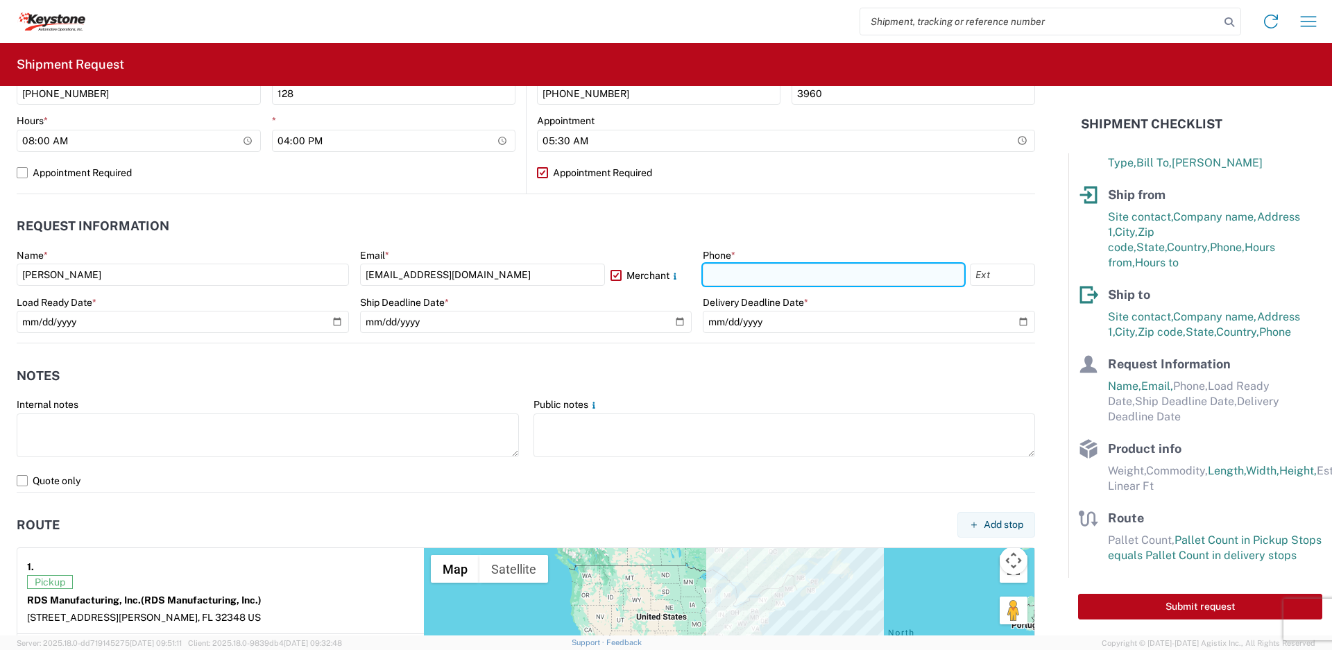
click at [749, 271] on input "text" at bounding box center [834, 275] width 262 height 22
type input "[PHONE_NUMBER]"
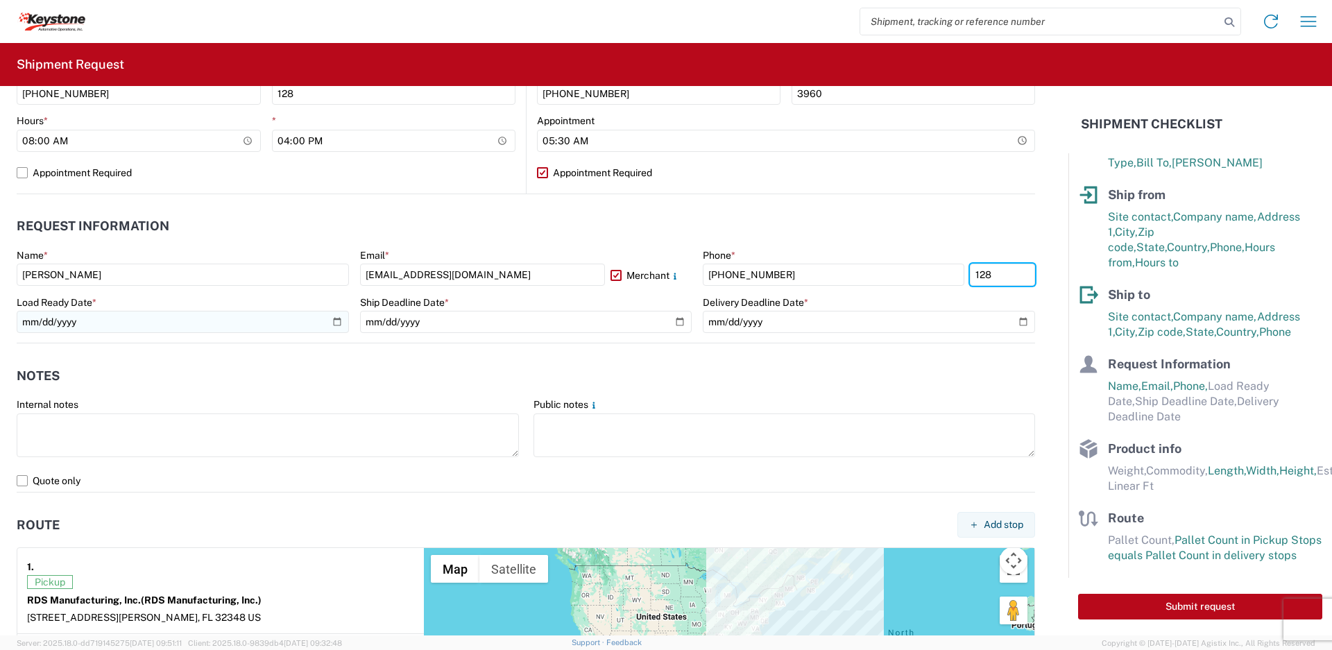
type input "128"
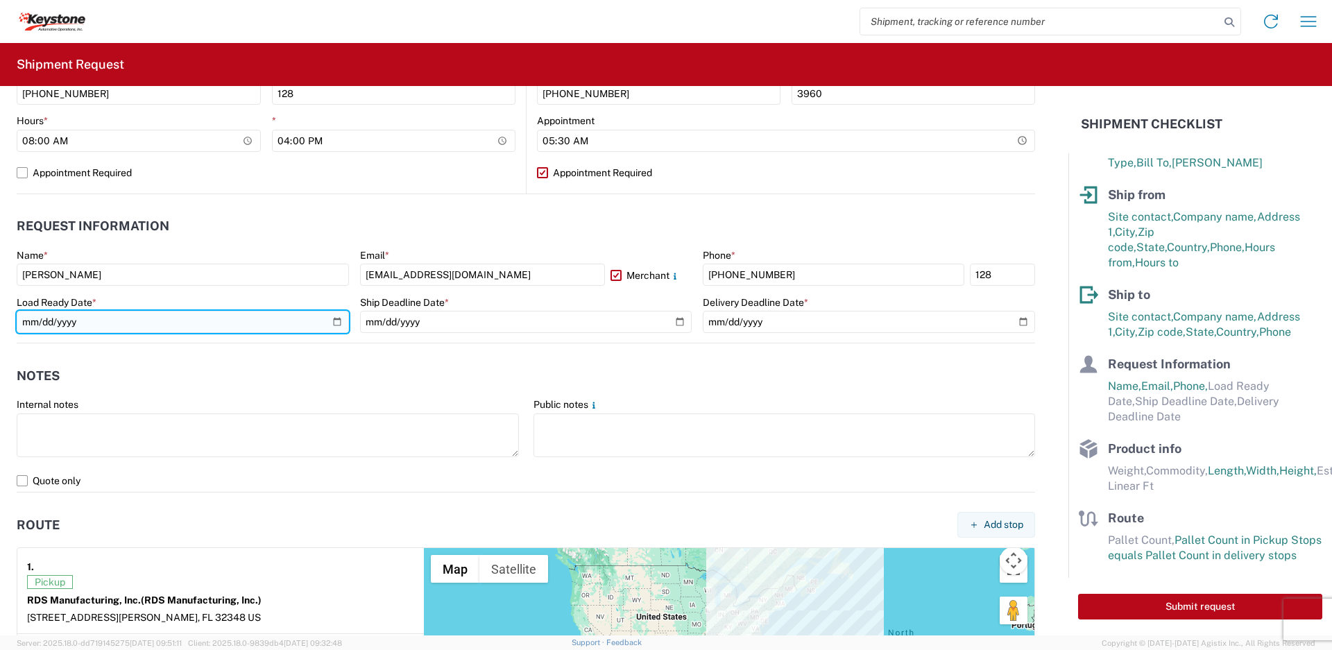
click at [334, 320] on input "date" at bounding box center [183, 322] width 332 height 22
type input "[DATE]"
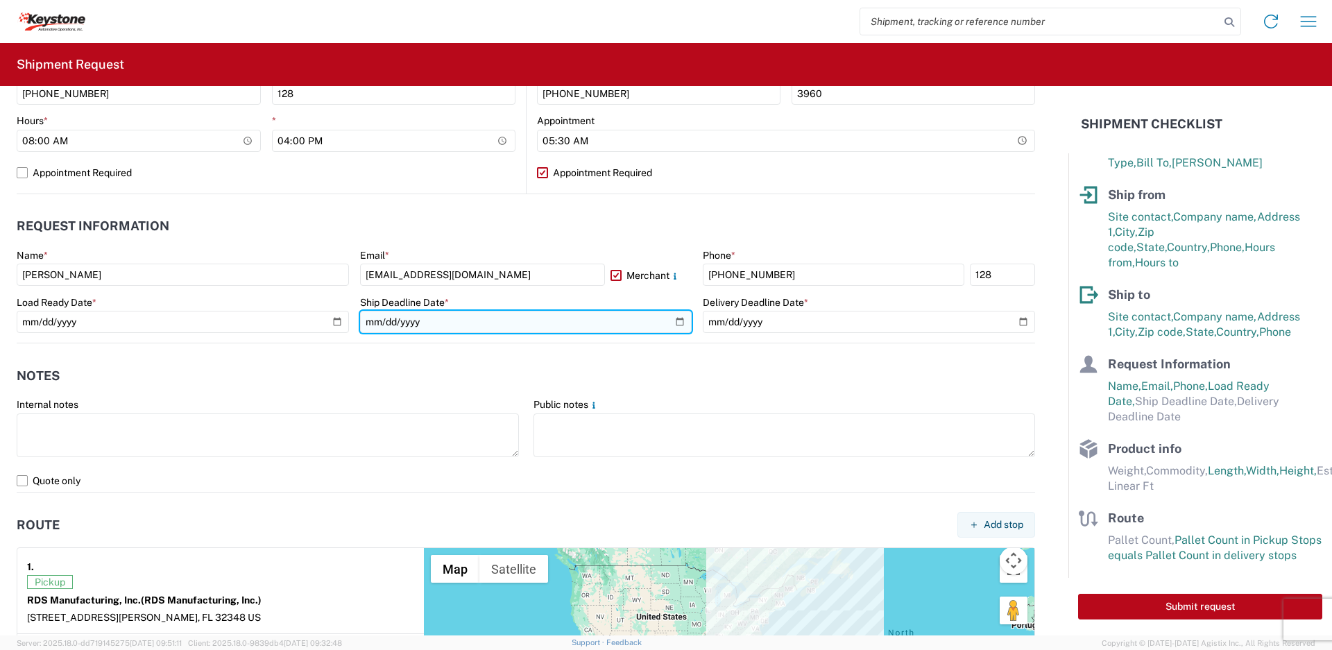
click at [667, 325] on input "date" at bounding box center [526, 322] width 332 height 22
type input "[DATE]"
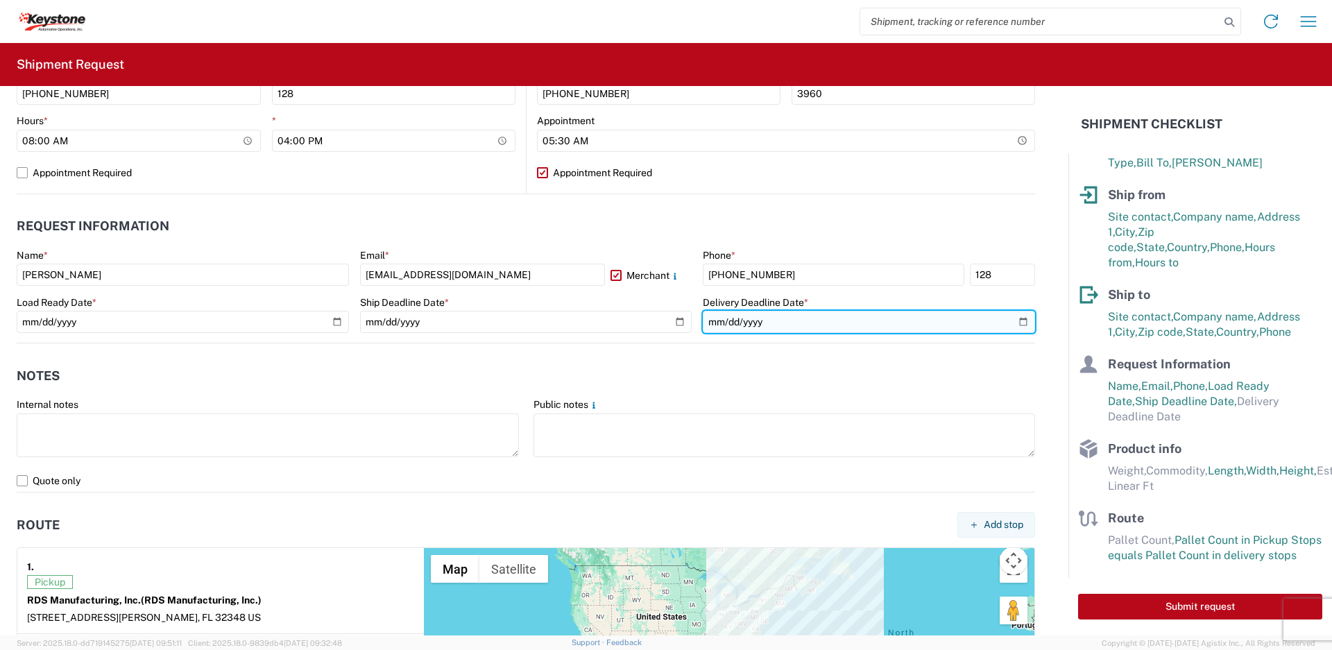
click at [1015, 320] on input "date" at bounding box center [869, 322] width 332 height 22
type input "[DATE]"
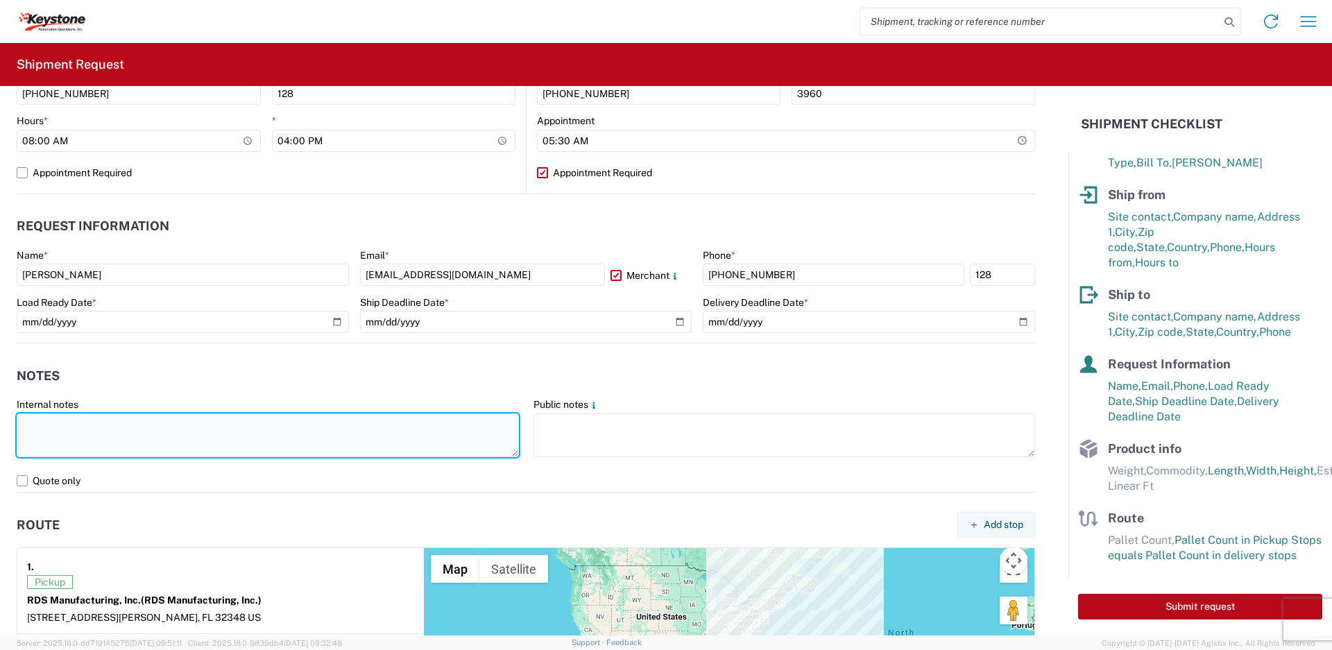
click at [328, 430] on textarea at bounding box center [268, 435] width 502 height 44
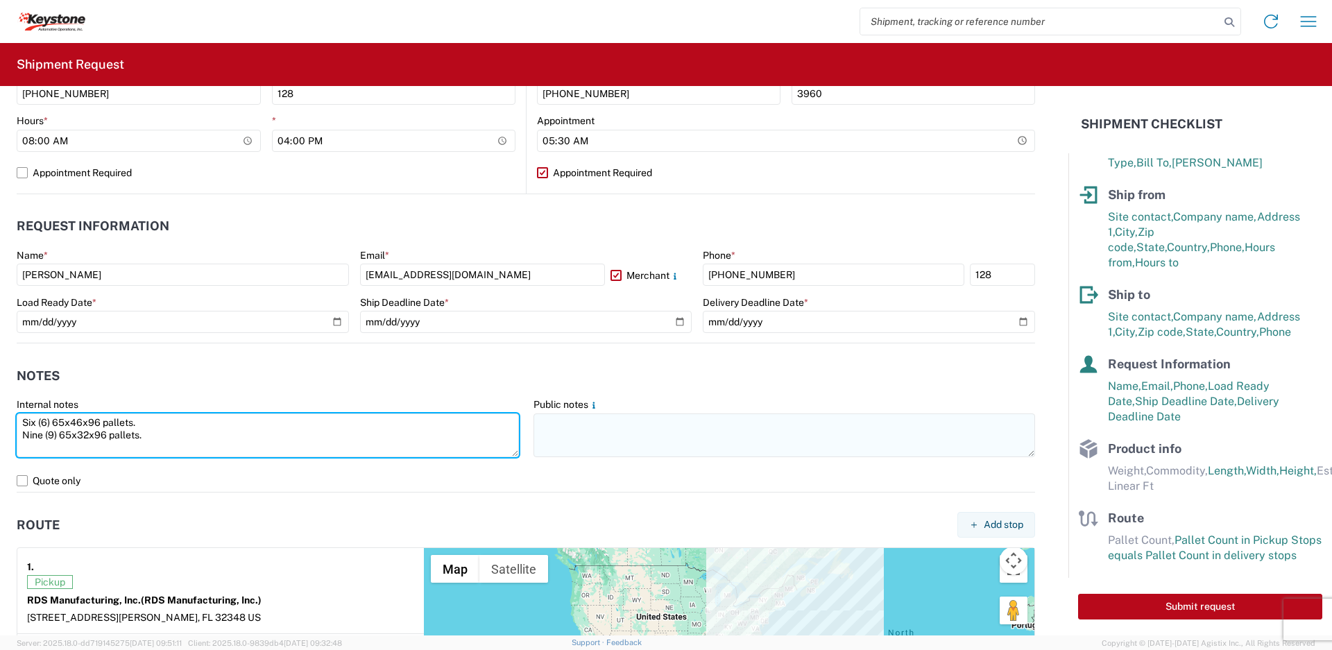
type textarea "Six (6) 65x46x96 pallets. Nine (9) 65x32x96 pallets."
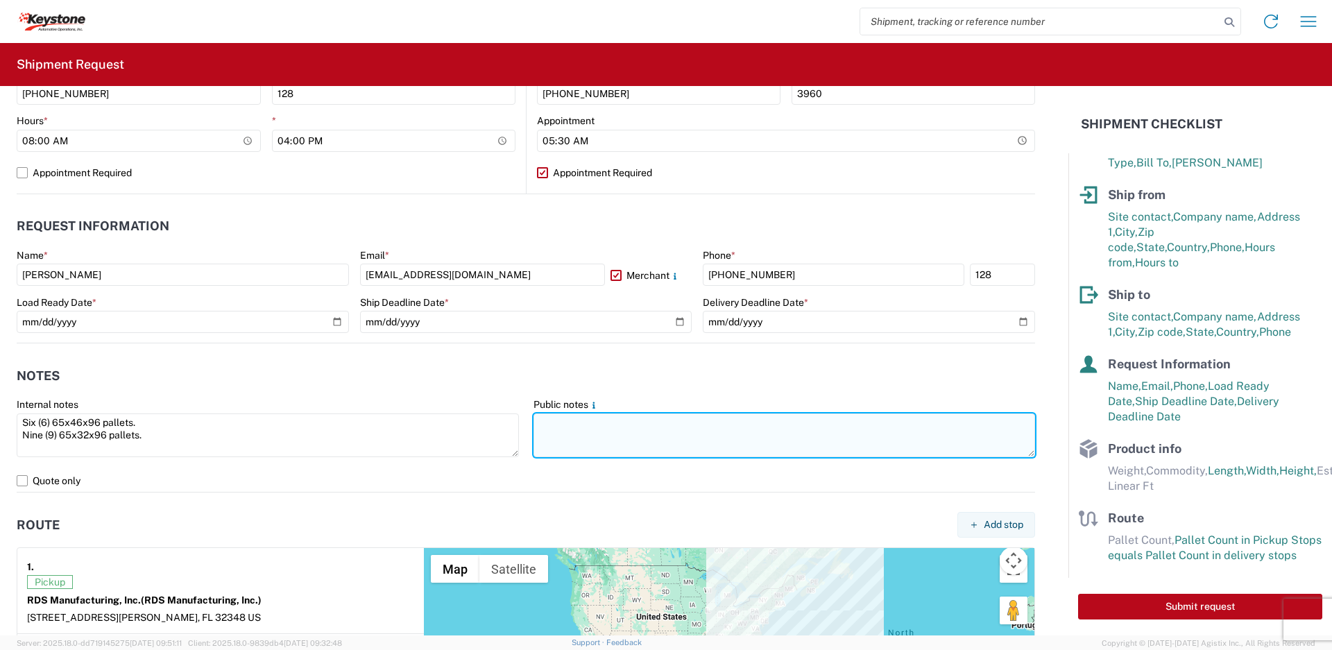
click at [626, 423] on textarea at bounding box center [785, 435] width 502 height 44
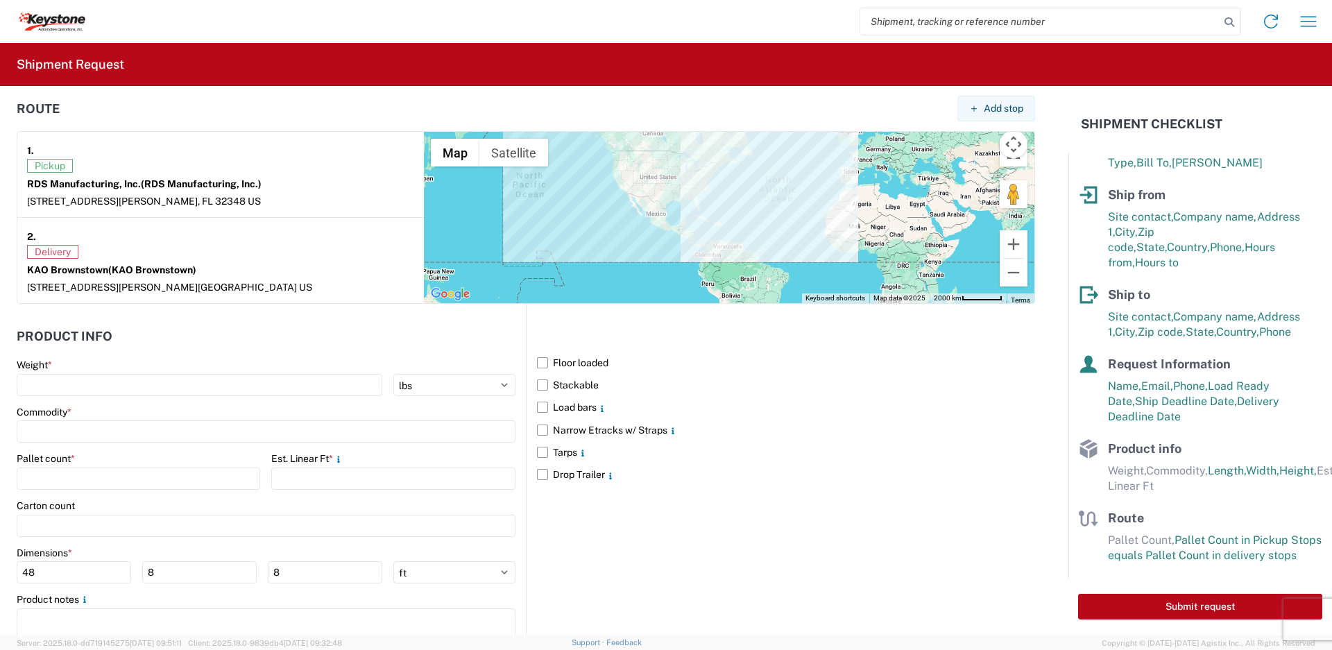
scroll to position [1115, 0]
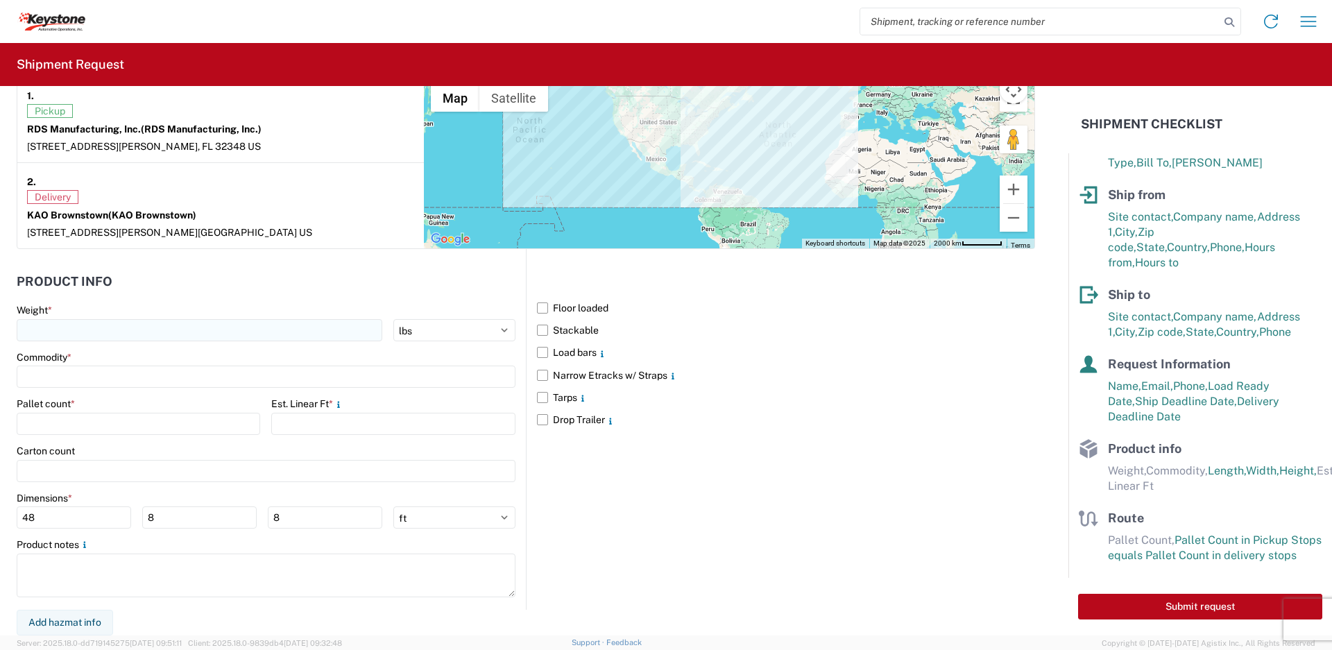
type textarea "Brownstown PO # 5098417: 7 PLT STC 49 PCS. [GEOGRAPHIC_DATA] # 463154: 8 PLT ST…"
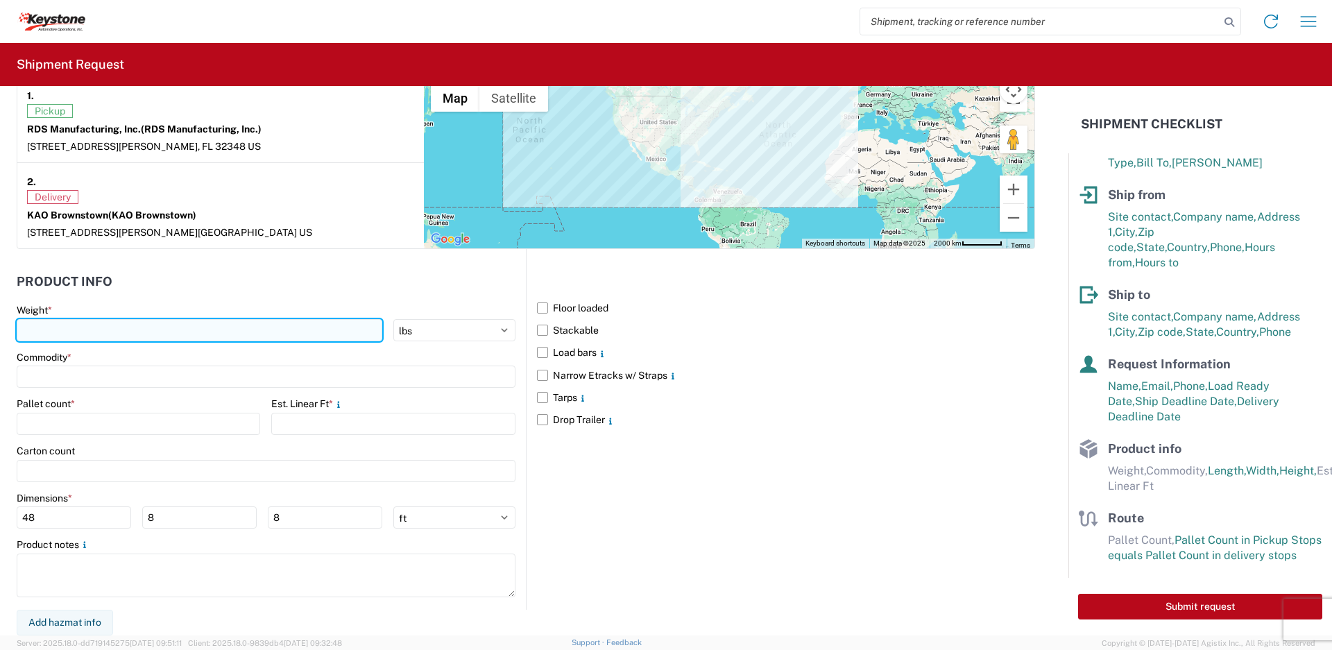
click at [156, 330] on input "number" at bounding box center [200, 330] width 366 height 22
type input "8098"
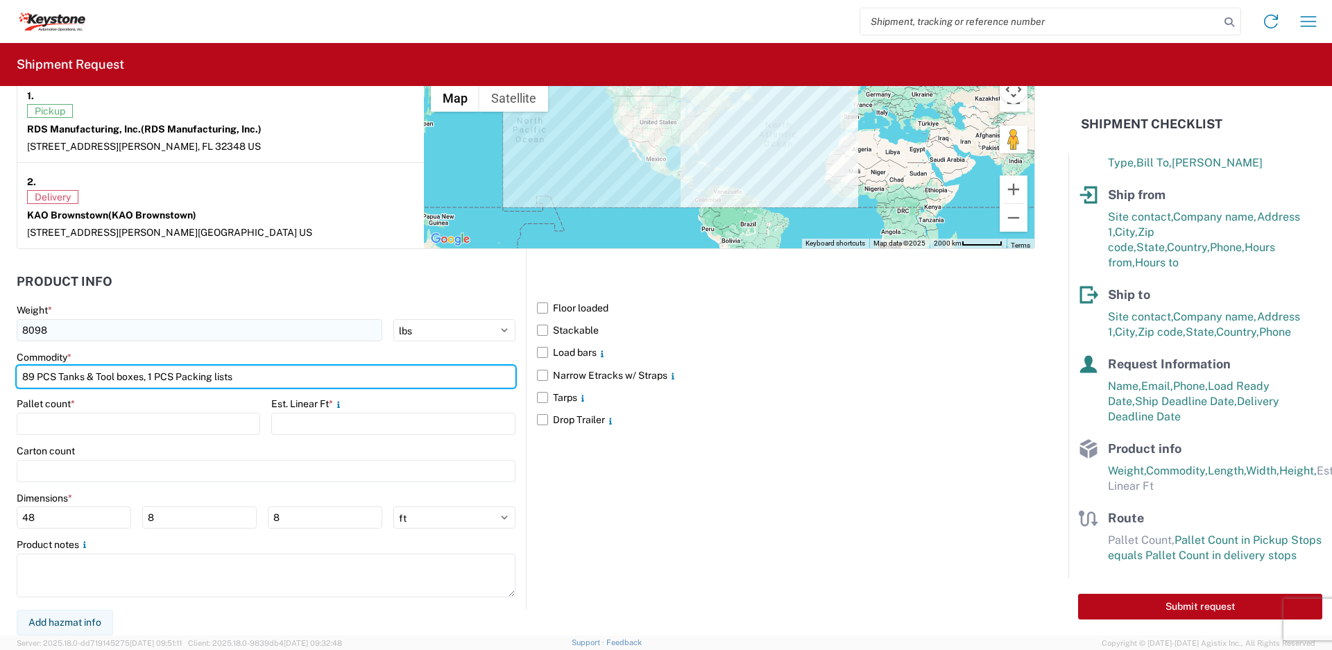
type input "89 PCS Tanks & Tool boxes, 1 PCS Packing lists"
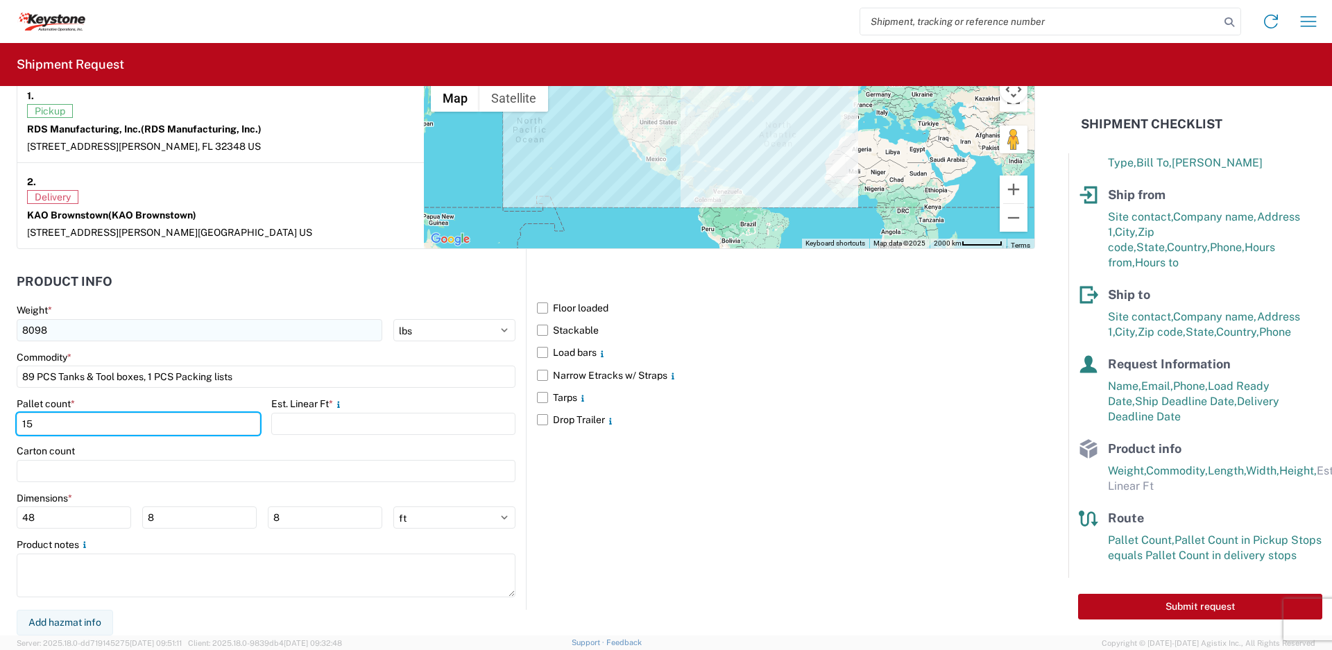
type input "15"
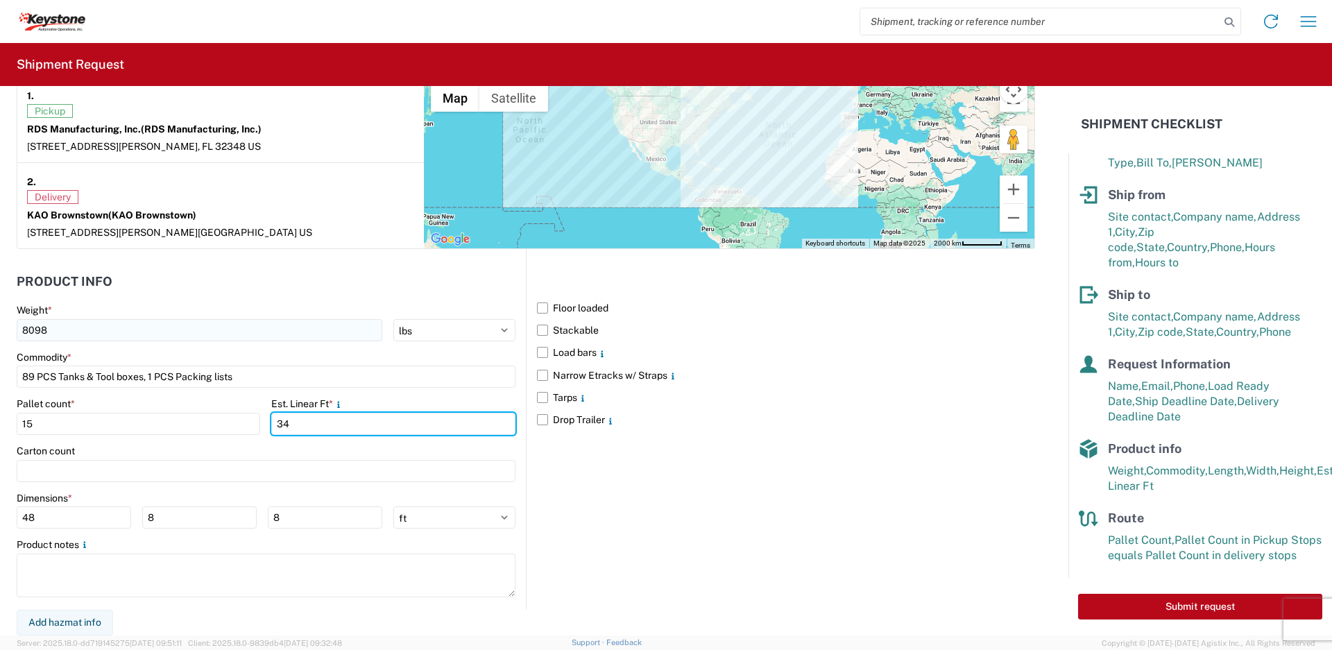
type input "34"
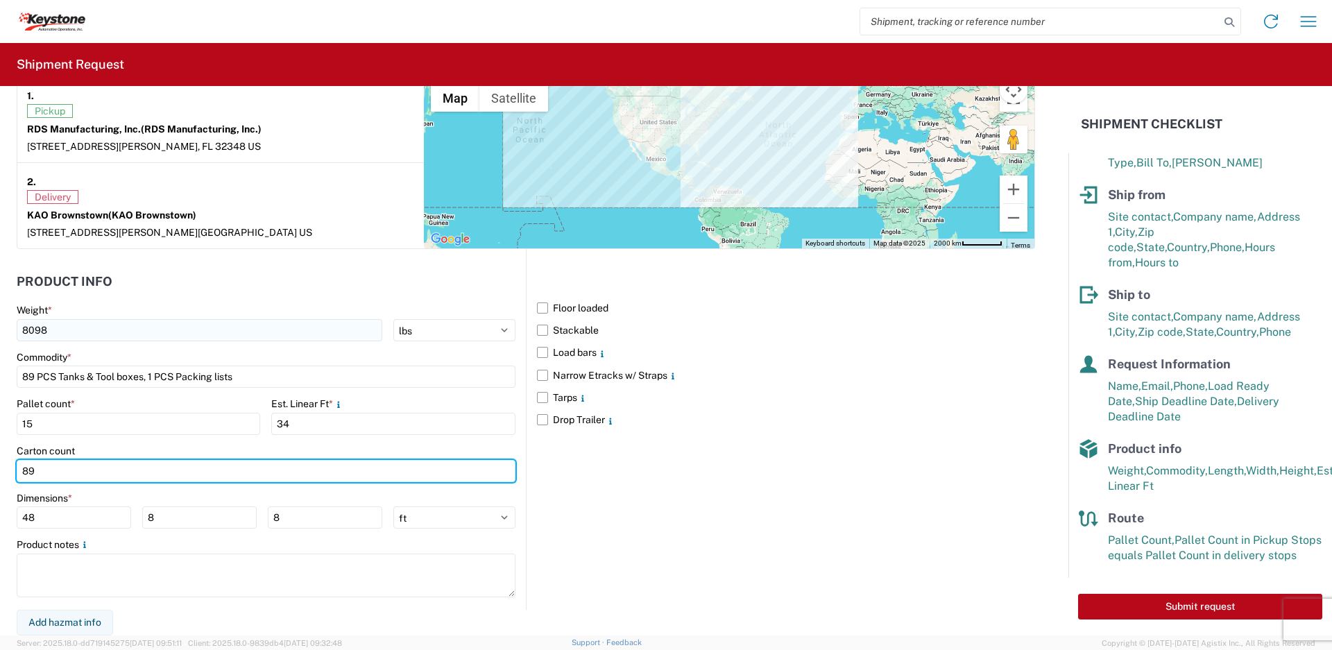
type input "89"
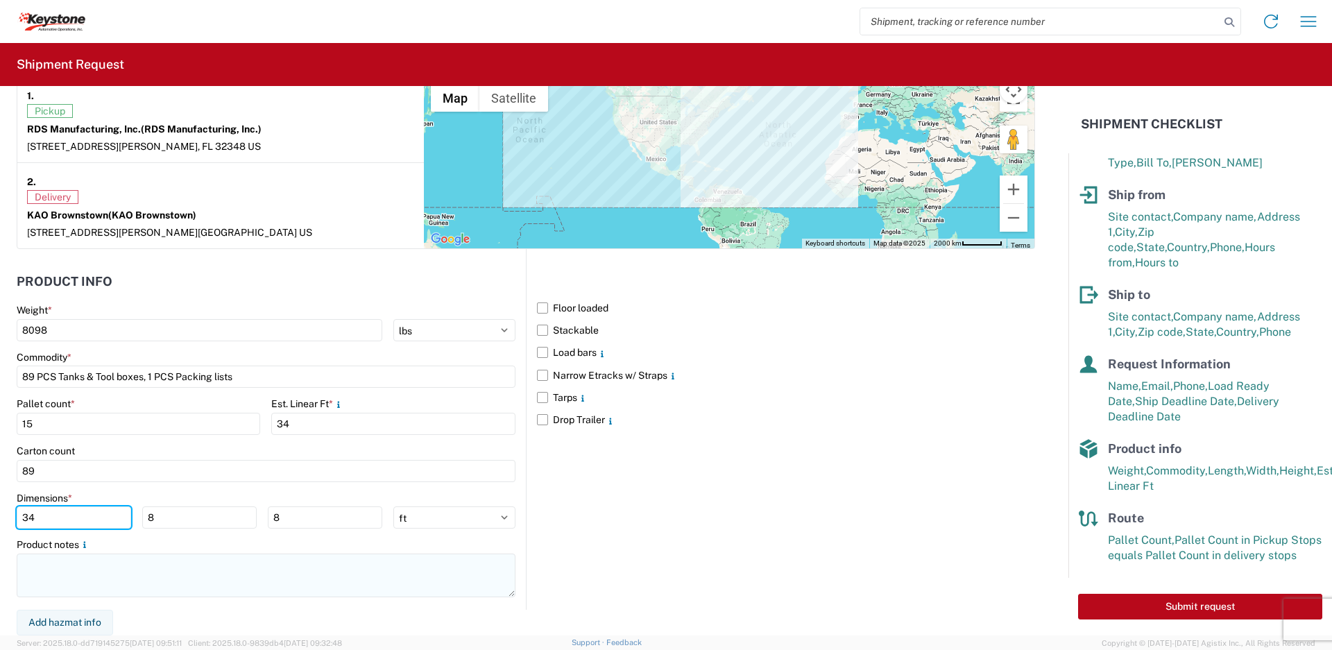
type input "34"
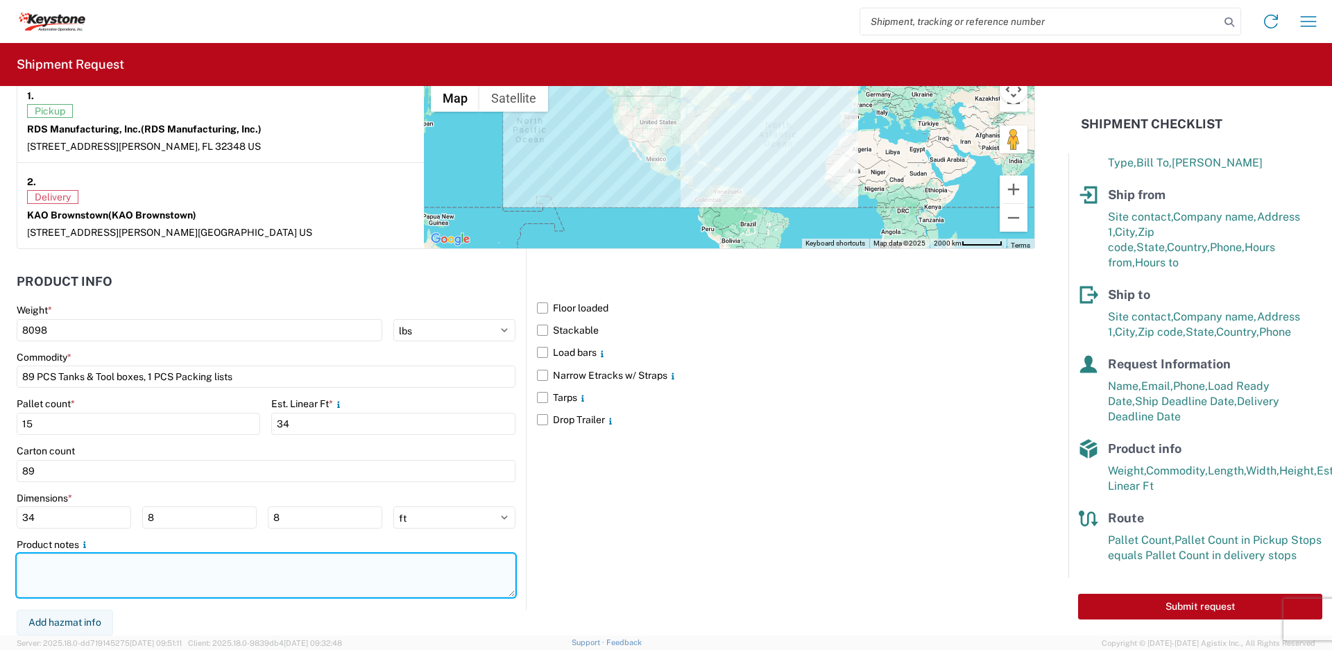
click at [185, 578] on textarea at bounding box center [266, 576] width 499 height 44
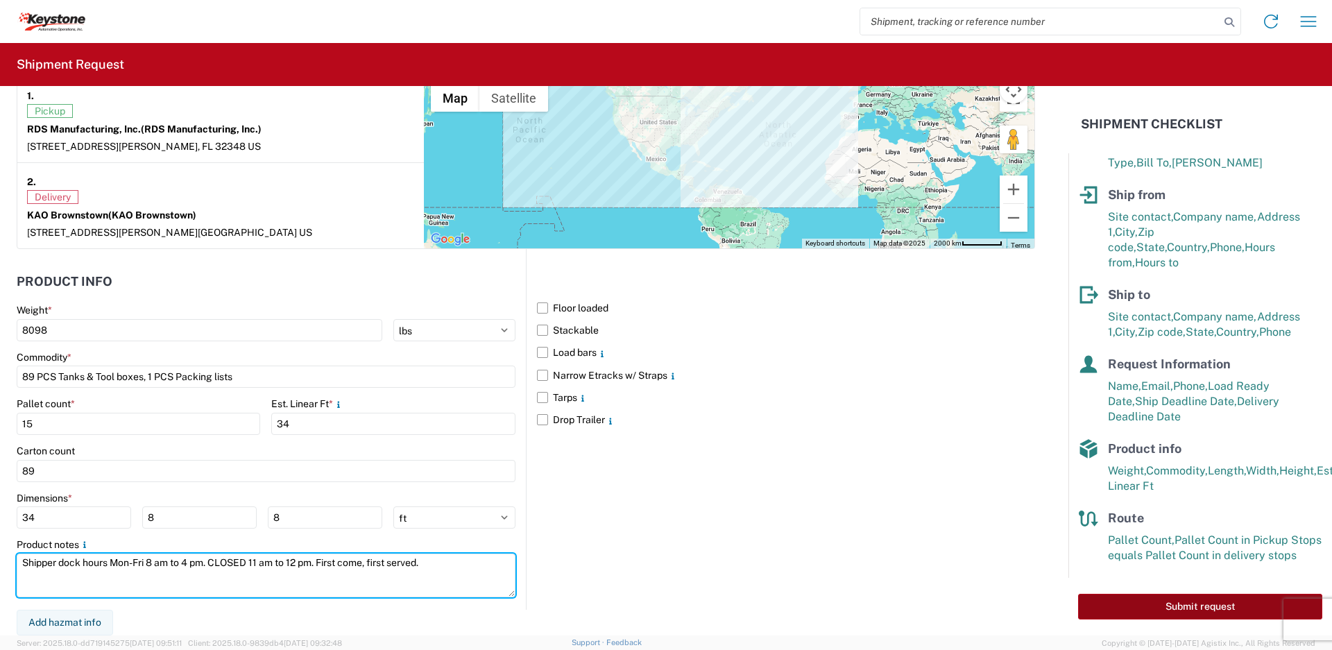
type textarea "Shipper dock hours Mon-Fri 8 am to 4 pm. CLOSED 11 am to 12 pm. First come, fir…"
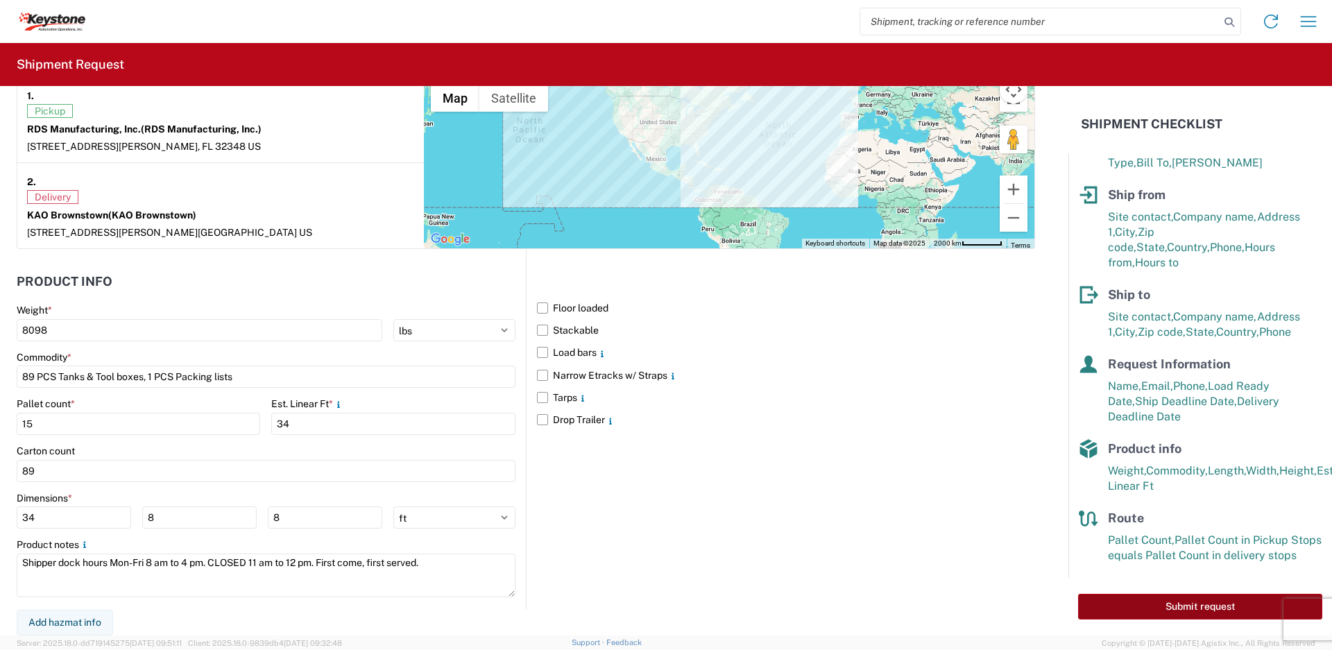
click at [1153, 602] on button "Submit request" at bounding box center [1200, 607] width 244 height 26
select select "US"
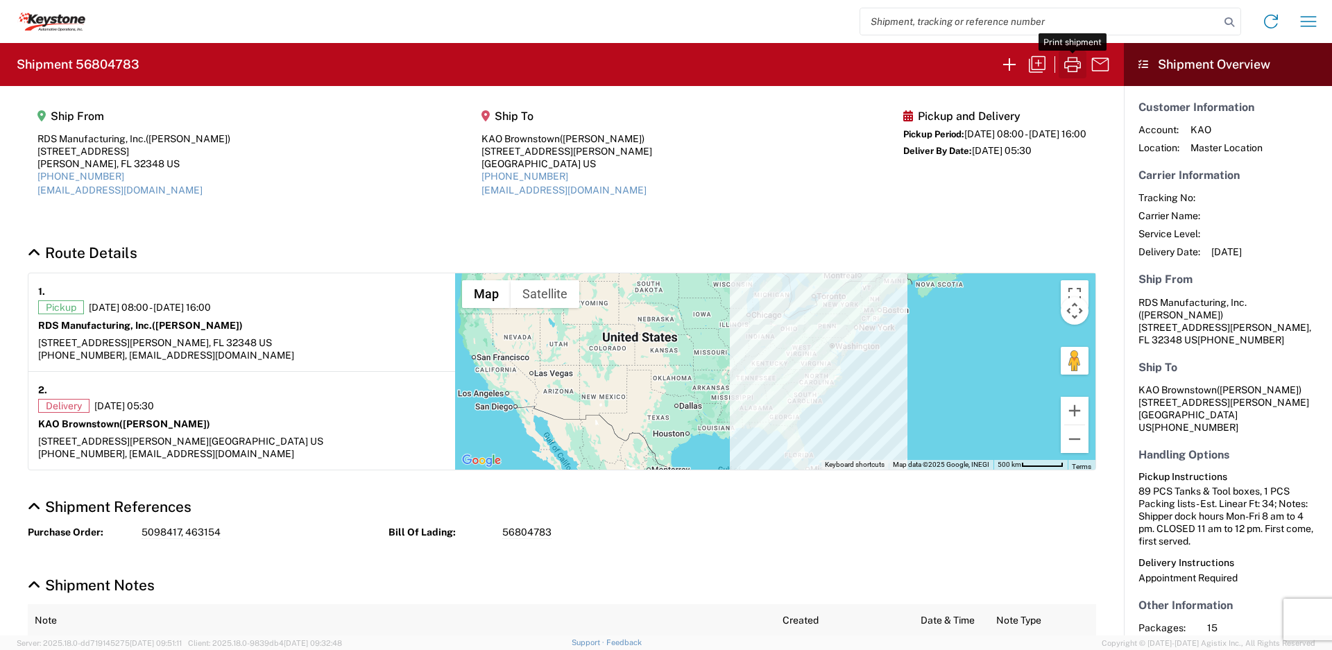
click at [1078, 60] on icon "button" at bounding box center [1072, 64] width 22 height 22
